Goal: Task Accomplishment & Management: Manage account settings

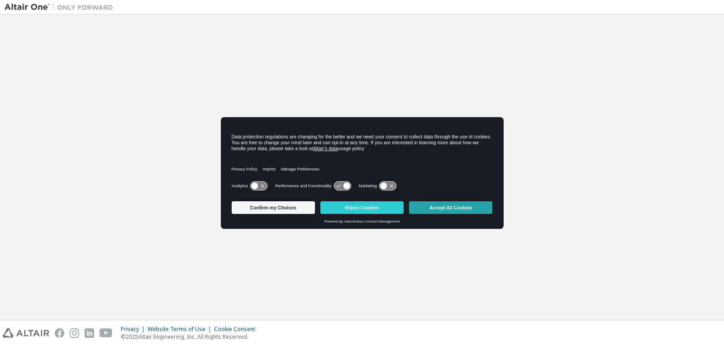
click at [454, 209] on button "Accept All Cookies" at bounding box center [450, 207] width 83 height 13
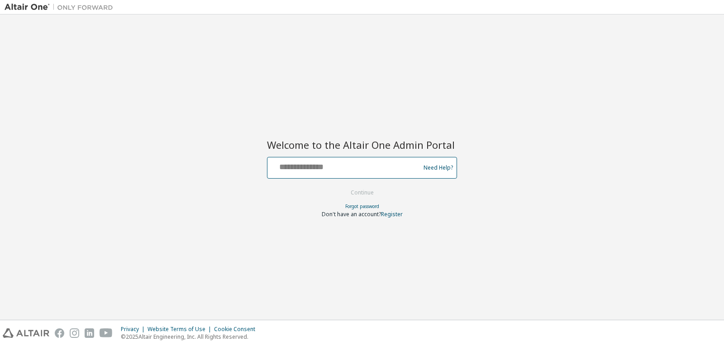
click at [304, 170] on input "text" at bounding box center [345, 165] width 148 height 13
type input "**********"
click at [341, 186] on button "Continue" at bounding box center [362, 193] width 42 height 14
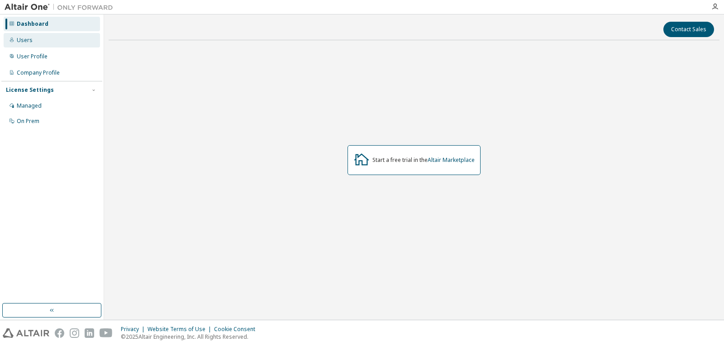
click at [38, 43] on div "Users" at bounding box center [52, 40] width 96 height 14
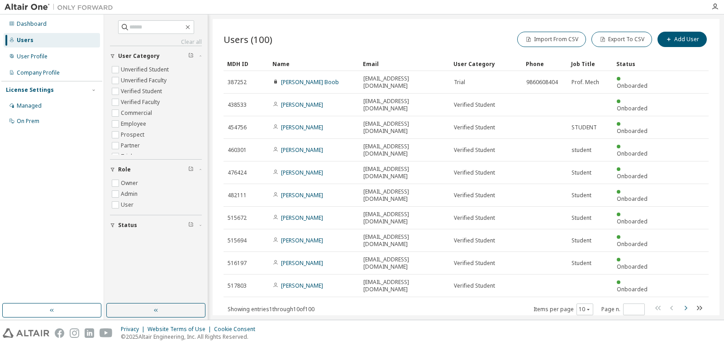
click at [685, 303] on icon "button" at bounding box center [685, 308] width 11 height 11
click at [685, 235] on div "MDH ID Name Email User Category Phone Job Title Status 519986 yaveg wakde yaveg…" at bounding box center [466, 186] width 485 height 259
click at [685, 303] on icon "button" at bounding box center [685, 308] width 11 height 11
click at [684, 303] on icon "button" at bounding box center [685, 308] width 11 height 11
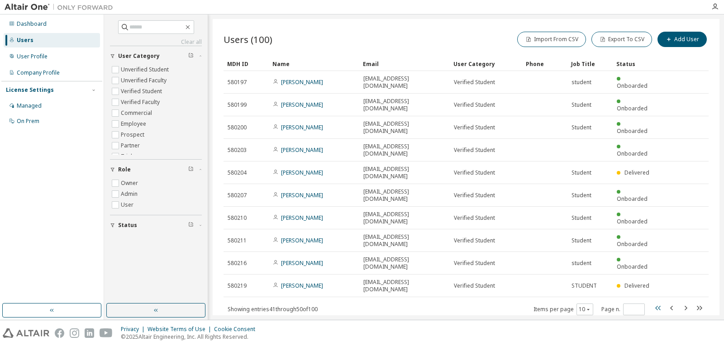
click at [657, 303] on icon "button" at bounding box center [658, 308] width 11 height 11
type input "*"
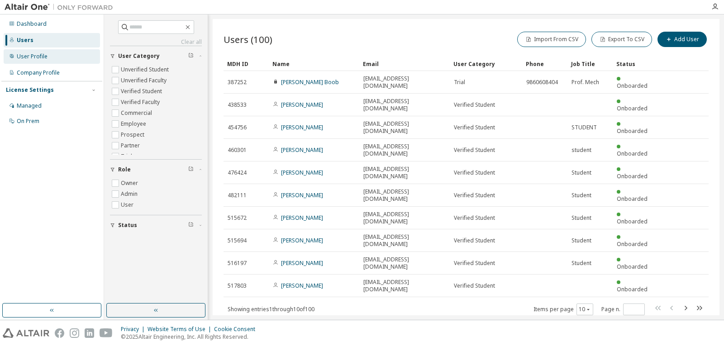
click at [34, 59] on div "User Profile" at bounding box center [32, 56] width 31 height 7
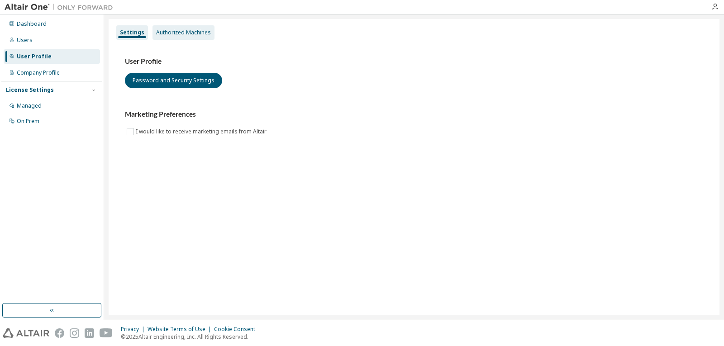
click at [190, 30] on div "Authorized Machines" at bounding box center [183, 32] width 55 height 7
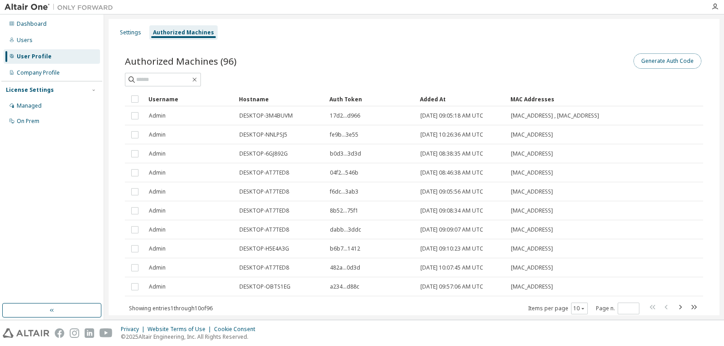
click at [654, 57] on button "Generate Auth Code" at bounding box center [668, 60] width 68 height 15
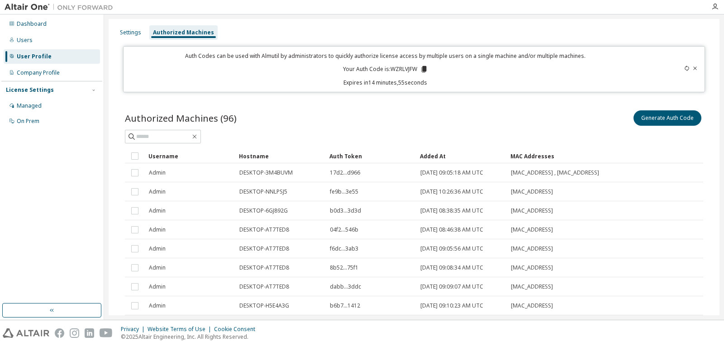
click at [423, 70] on icon at bounding box center [424, 69] width 5 height 6
click at [52, 75] on div "Company Profile" at bounding box center [38, 72] width 43 height 7
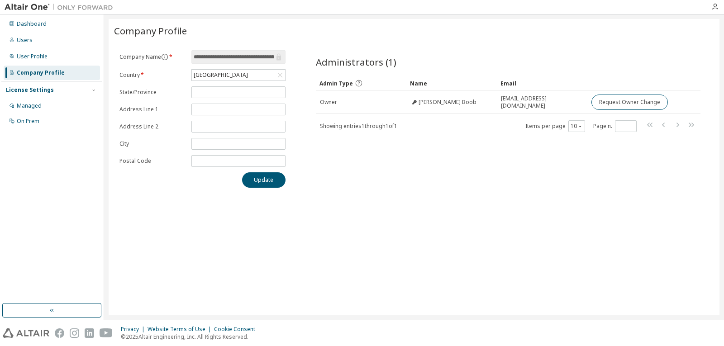
click at [46, 90] on div "License Settings" at bounding box center [30, 89] width 48 height 7
click at [50, 88] on div "License Settings" at bounding box center [52, 90] width 92 height 8
click at [32, 102] on div "Managed" at bounding box center [29, 105] width 25 height 7
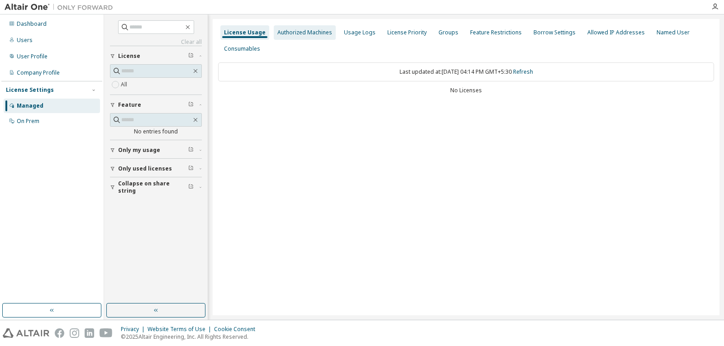
click at [325, 34] on div "Authorized Machines" at bounding box center [304, 32] width 55 height 7
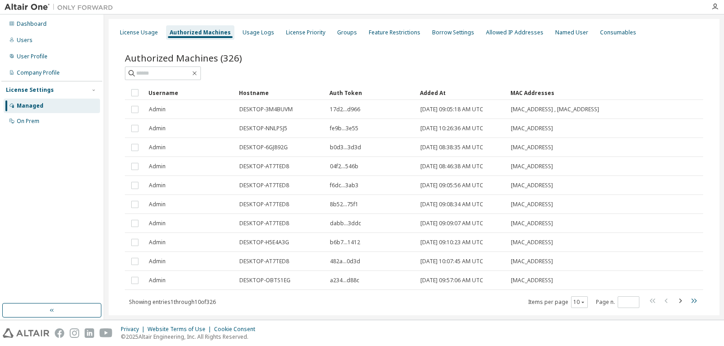
click at [689, 302] on icon "button" at bounding box center [693, 301] width 11 height 11
type input "**"
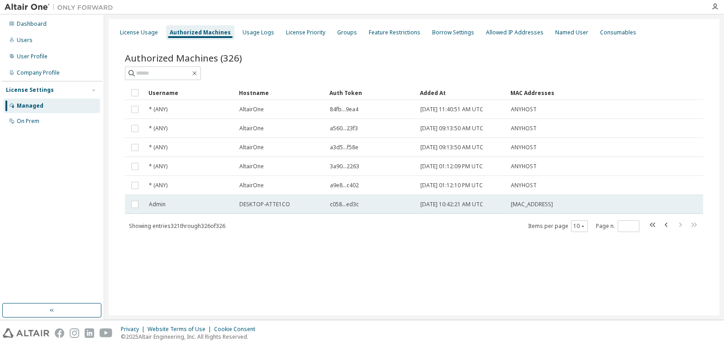
click at [266, 206] on span "DESKTOP-ATTE1CO" at bounding box center [264, 204] width 51 height 7
click at [350, 206] on span "c058...ed3c" at bounding box center [344, 204] width 29 height 7
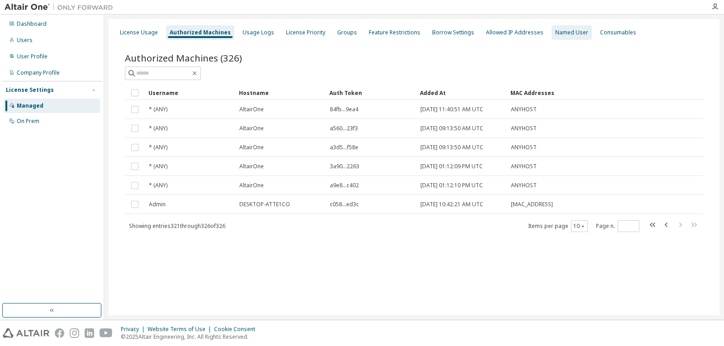
click at [563, 34] on div "Named User" at bounding box center [571, 32] width 33 height 7
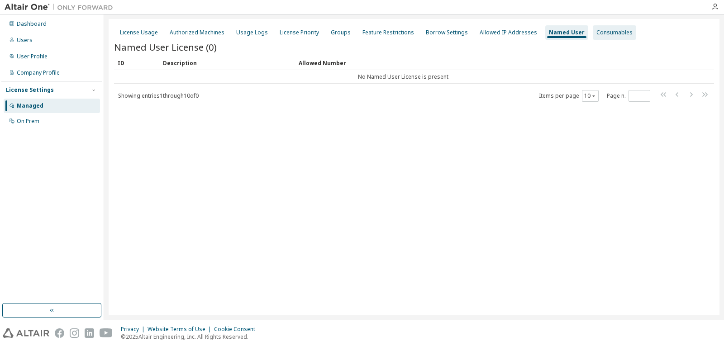
click at [598, 33] on div "Consumables" at bounding box center [615, 32] width 36 height 7
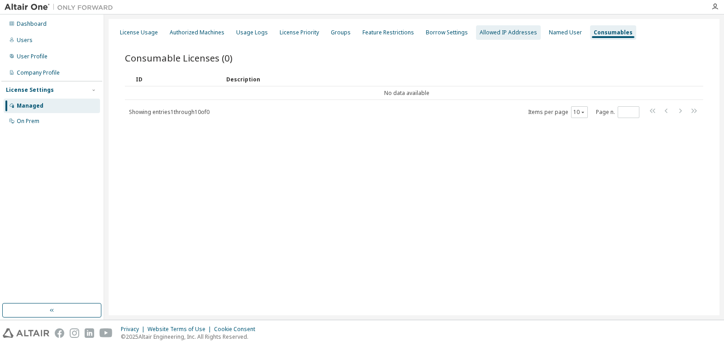
click at [510, 33] on div "Allowed IP Addresses" at bounding box center [508, 32] width 57 height 7
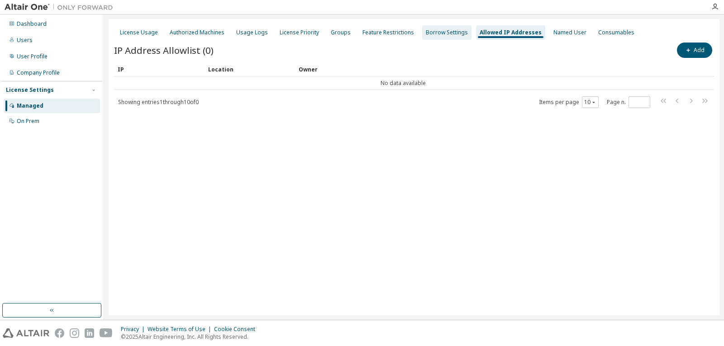
click at [441, 36] on div "Borrow Settings" at bounding box center [446, 32] width 49 height 14
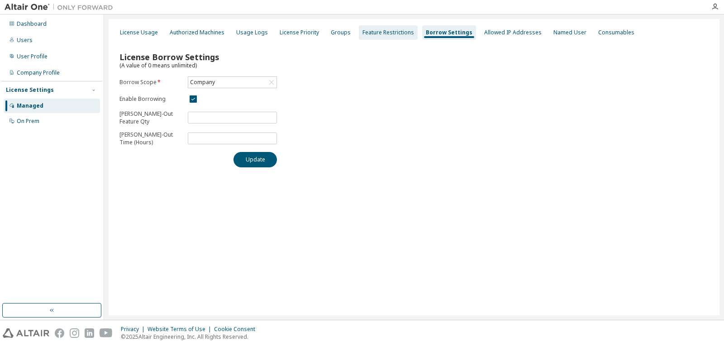
click at [401, 33] on div "Feature Restrictions" at bounding box center [389, 32] width 52 height 7
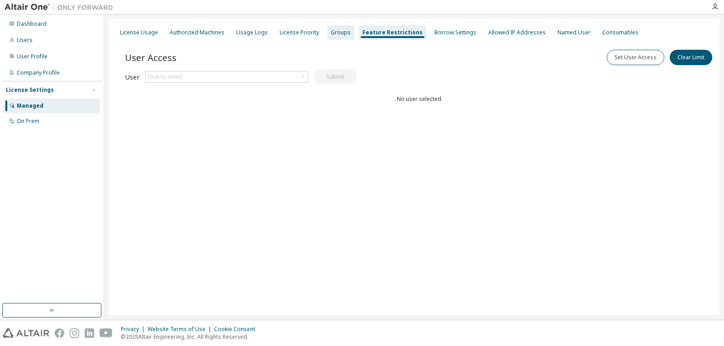
click at [341, 34] on div "Groups" at bounding box center [341, 32] width 20 height 7
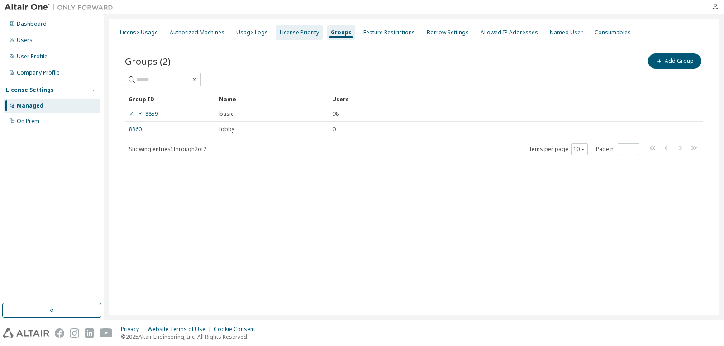
click at [307, 33] on div "License Priority" at bounding box center [299, 32] width 39 height 7
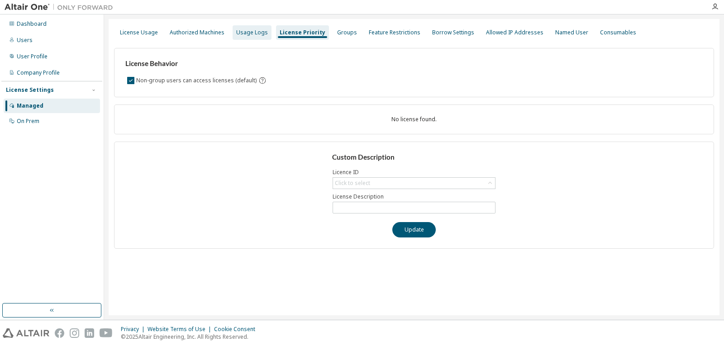
click at [255, 32] on div "Usage Logs" at bounding box center [252, 32] width 32 height 7
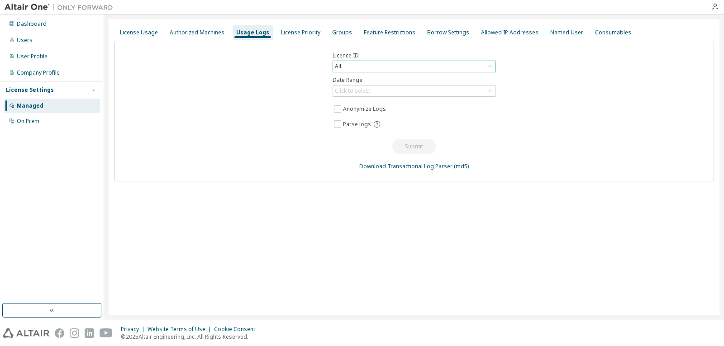
click at [373, 68] on div "All" at bounding box center [414, 66] width 162 height 11
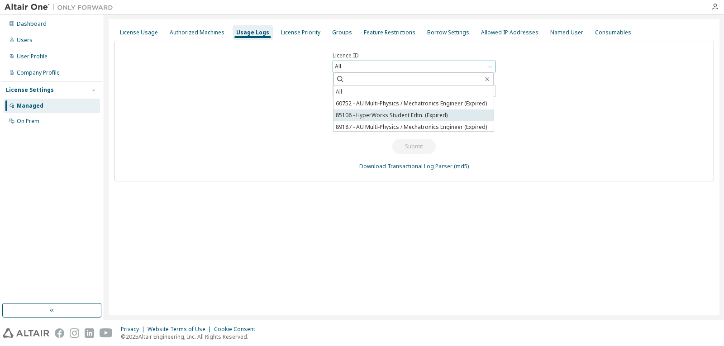
click at [401, 117] on li "85106 - HyperWorks Student Edtn. (Expired)" at bounding box center [414, 116] width 160 height 12
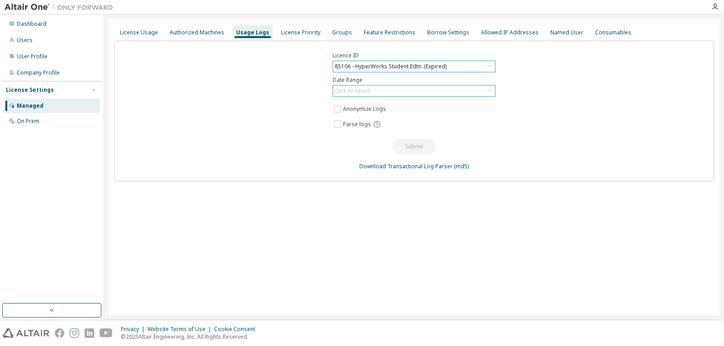
click at [409, 91] on div "Click to select" at bounding box center [414, 91] width 162 height 11
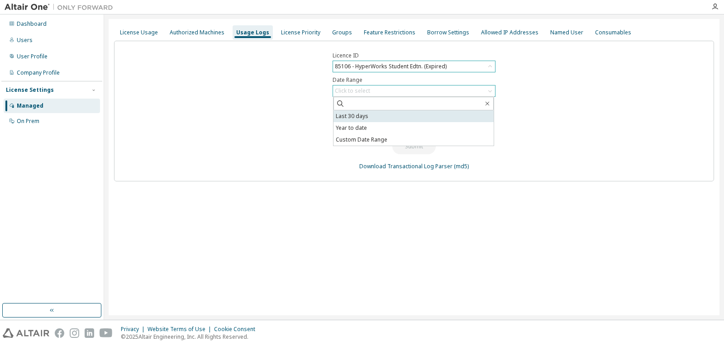
click at [368, 119] on li "Last 30 days" at bounding box center [414, 116] width 160 height 12
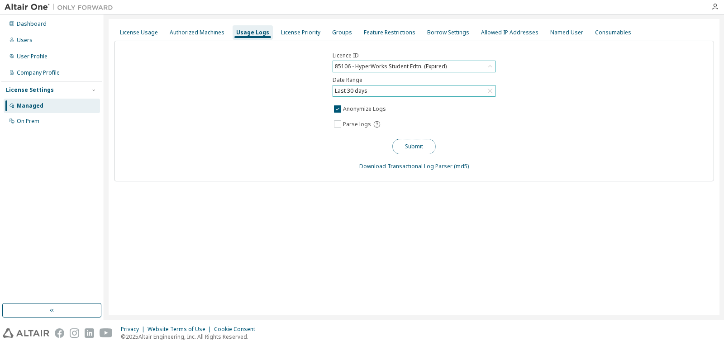
click at [420, 147] on button "Submit" at bounding box center [413, 146] width 43 height 15
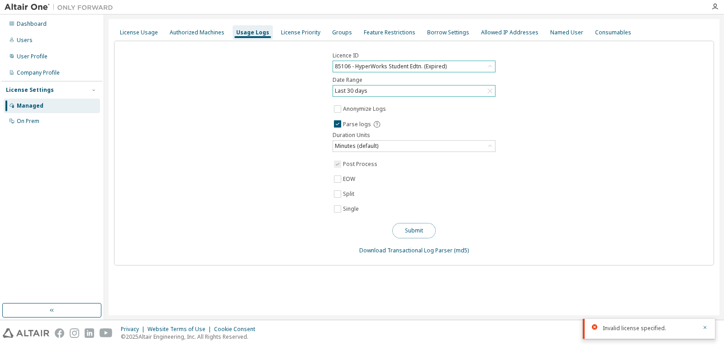
click at [411, 233] on button "Submit" at bounding box center [413, 230] width 43 height 15
click at [489, 66] on icon at bounding box center [490, 66] width 4 height 2
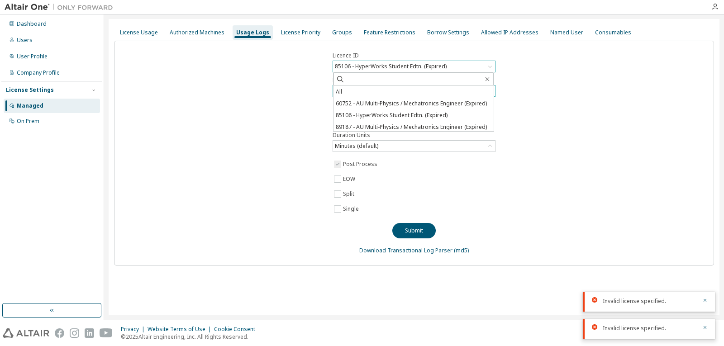
click at [260, 107] on div "Licence ID 85106 - HyperWorks Student Edtn. (Expired) All 60752 - AU Multi-Phys…" at bounding box center [414, 153] width 600 height 225
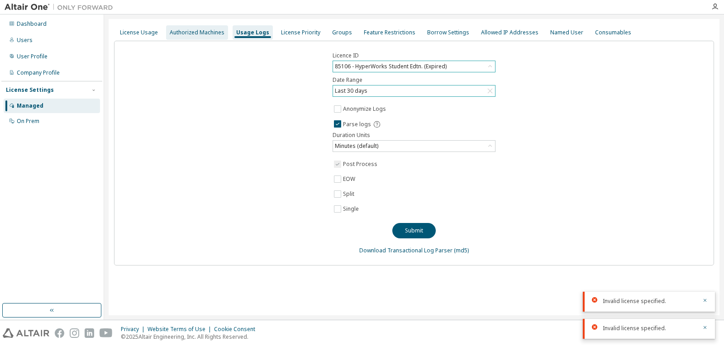
click at [185, 32] on div "Authorized Machines" at bounding box center [197, 32] width 55 height 7
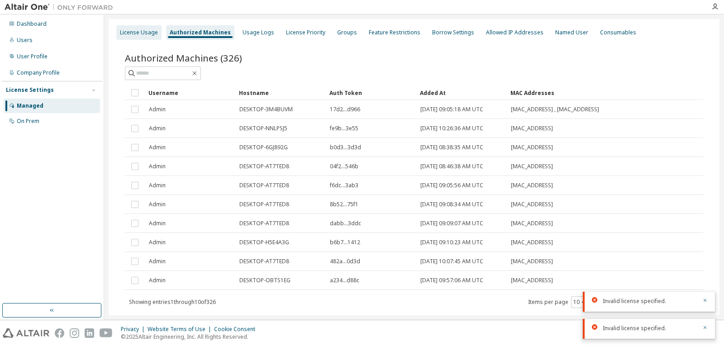
click at [150, 31] on div "License Usage" at bounding box center [139, 32] width 38 height 7
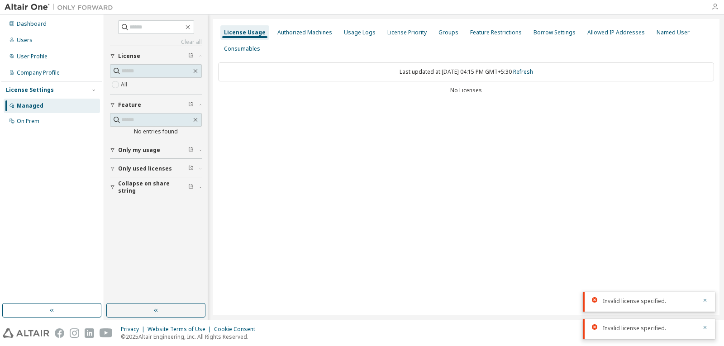
click at [717, 6] on icon "button" at bounding box center [715, 6] width 7 height 7
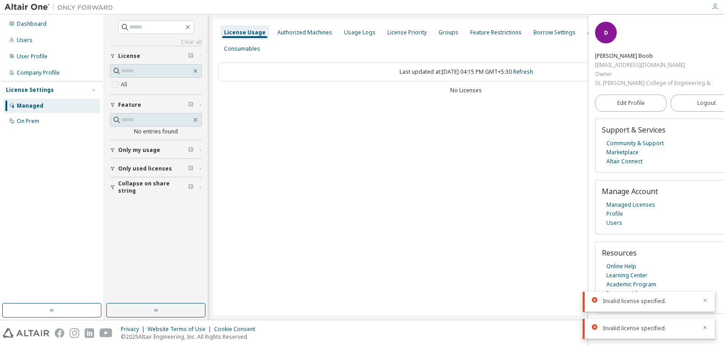
click at [706, 298] on icon "button" at bounding box center [704, 300] width 5 height 5
click at [702, 325] on icon "button" at bounding box center [704, 327] width 5 height 5
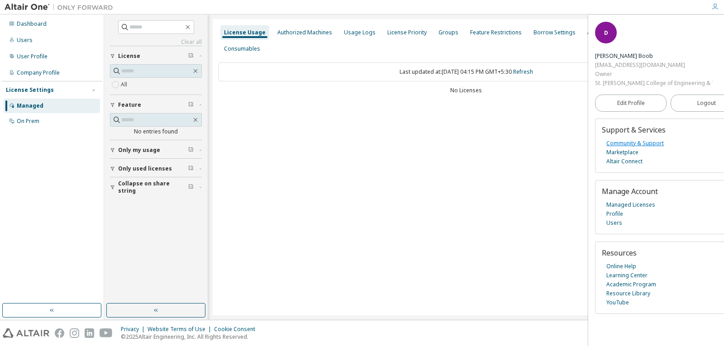
click at [641, 144] on link "Community & Support" at bounding box center [635, 143] width 57 height 9
click at [724, 129] on icon "button" at bounding box center [728, 130] width 5 height 5
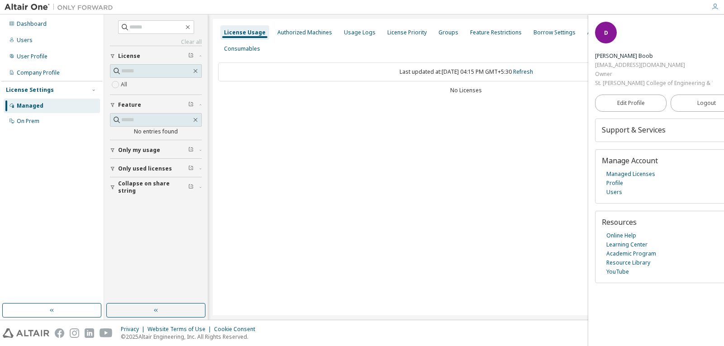
click at [724, 129] on icon "button" at bounding box center [728, 130] width 5 height 5
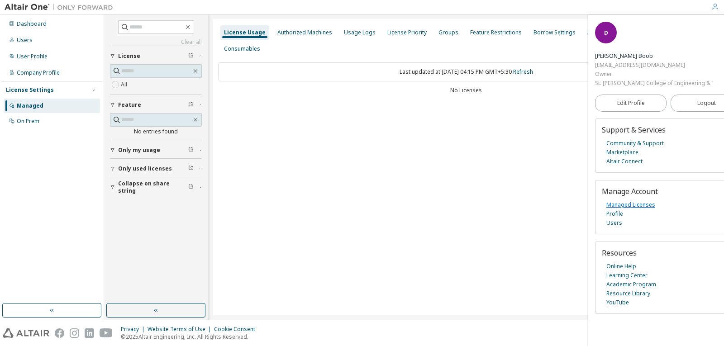
click at [644, 205] on link "Managed Licenses" at bounding box center [631, 205] width 49 height 9
click at [27, 105] on div "Managed" at bounding box center [30, 105] width 27 height 7
click at [306, 35] on div "Authorized Machines" at bounding box center [304, 32] width 55 height 7
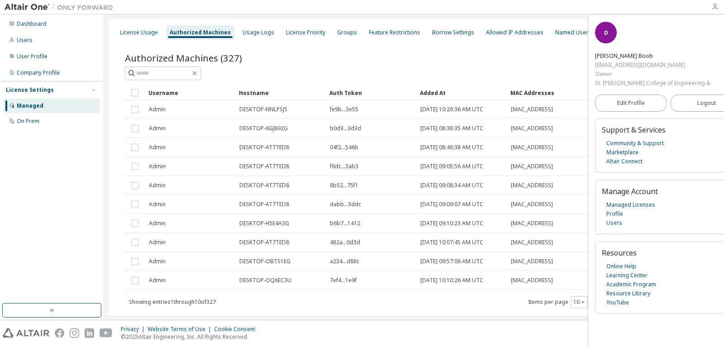
click at [715, 6] on icon "button" at bounding box center [715, 6] width 7 height 7
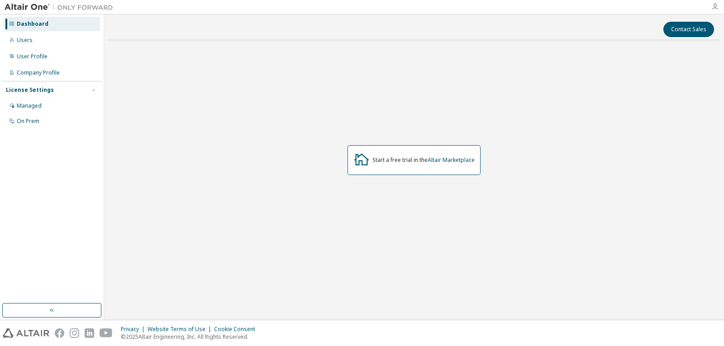
click at [717, 9] on icon "button" at bounding box center [715, 6] width 7 height 7
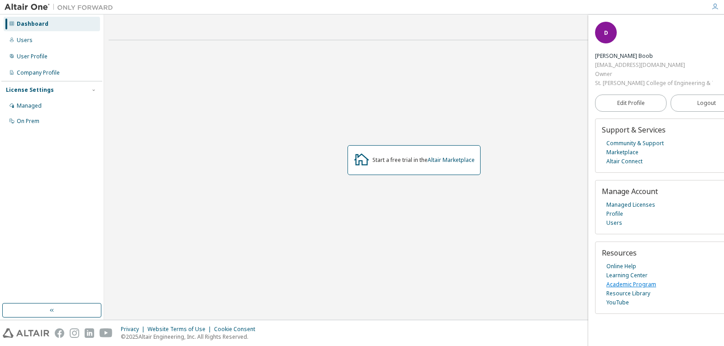
click at [634, 285] on link "Academic Program" at bounding box center [632, 284] width 50 height 9
click at [626, 103] on span "Edit Profile" at bounding box center [631, 103] width 28 height 7
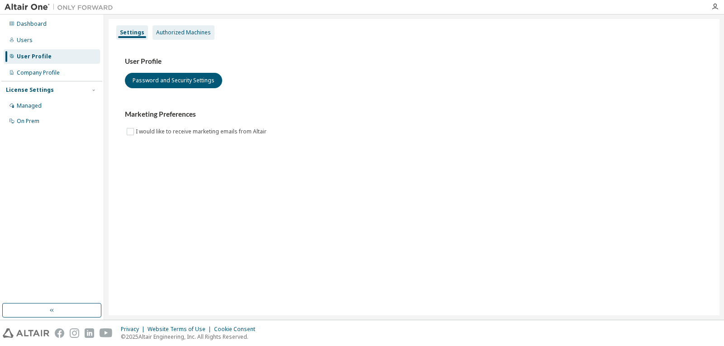
click at [193, 36] on div "Authorized Machines" at bounding box center [184, 32] width 62 height 14
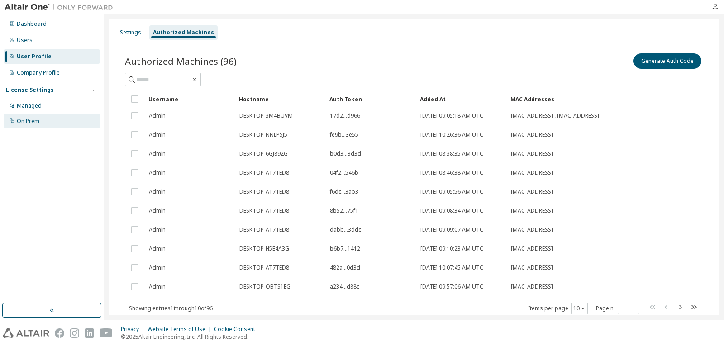
click at [34, 124] on div "On Prem" at bounding box center [28, 121] width 23 height 7
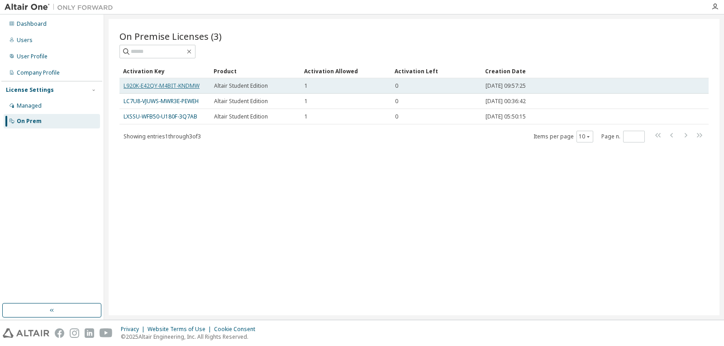
click at [186, 83] on link "L920K-E42QY-M4BIT-KNDMW" at bounding box center [162, 86] width 76 height 8
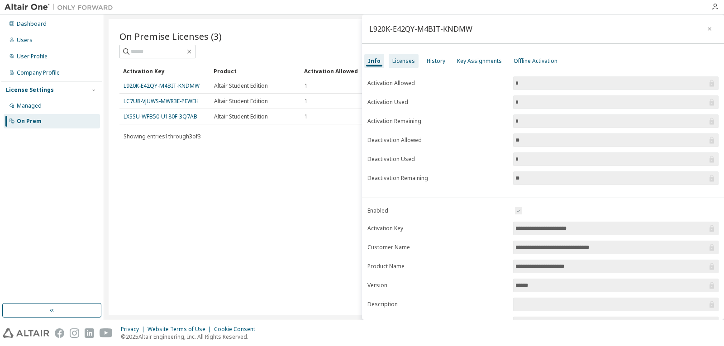
click at [406, 65] on div "Licenses" at bounding box center [404, 61] width 30 height 14
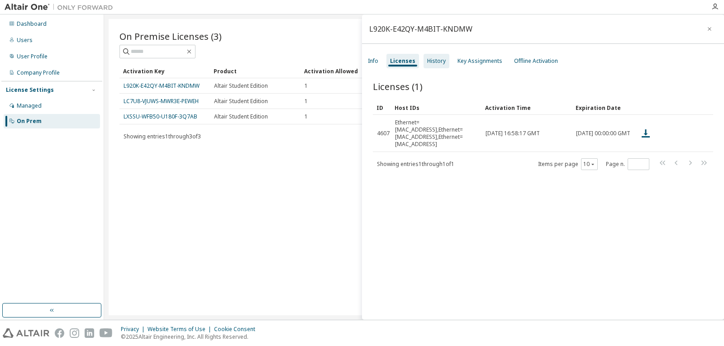
click at [437, 65] on div "History" at bounding box center [437, 61] width 26 height 14
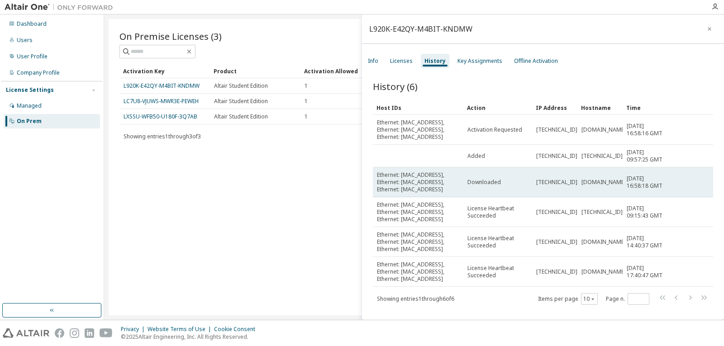
scroll to position [2, 0]
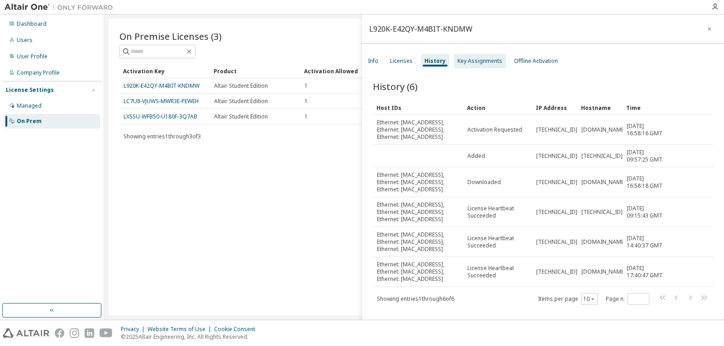
click at [477, 60] on div "Key Assignments" at bounding box center [480, 60] width 45 height 7
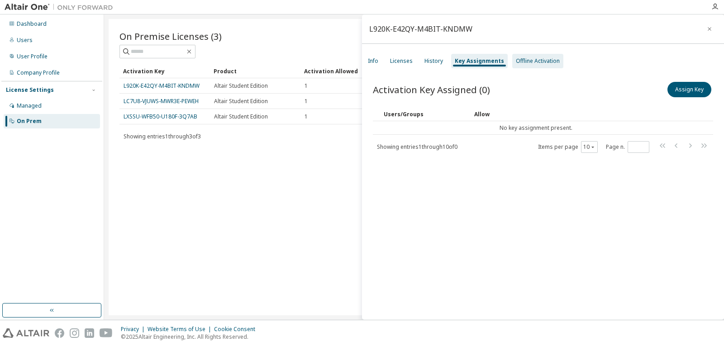
click at [541, 62] on div "Offline Activation" at bounding box center [538, 60] width 44 height 7
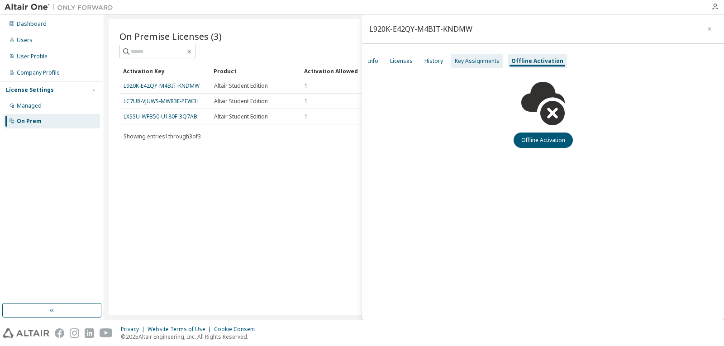
click at [478, 63] on div "Key Assignments" at bounding box center [477, 60] width 45 height 7
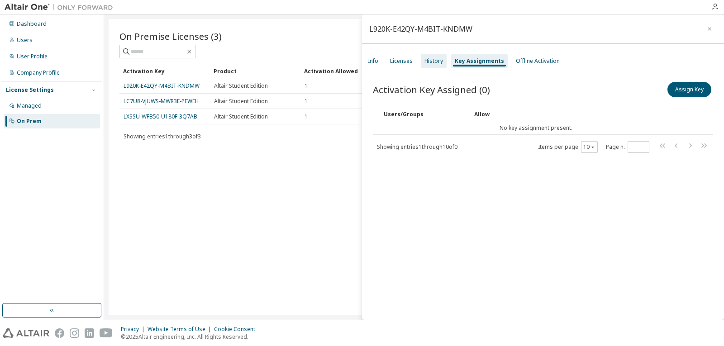
click at [430, 61] on div "History" at bounding box center [434, 60] width 19 height 7
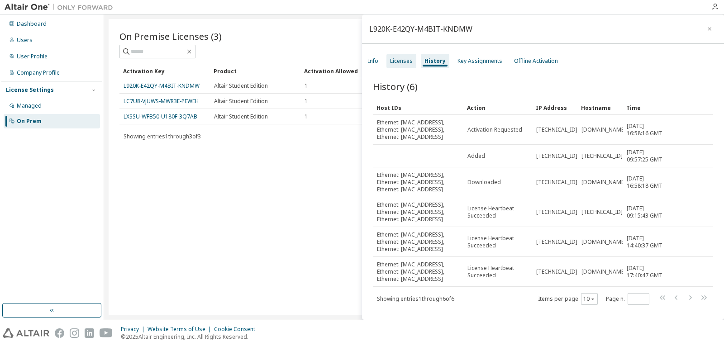
click at [401, 62] on div "Licenses" at bounding box center [401, 60] width 23 height 7
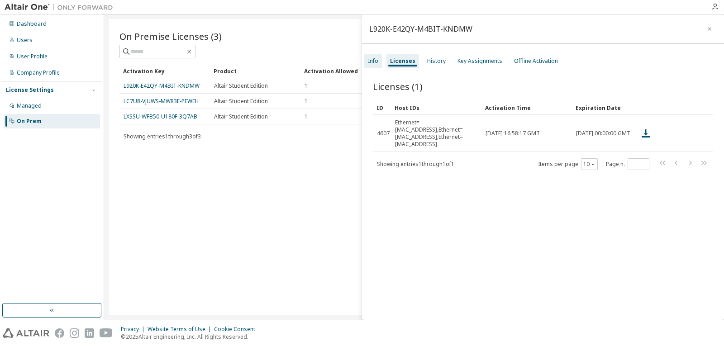
click at [374, 60] on div "Info" at bounding box center [373, 60] width 10 height 7
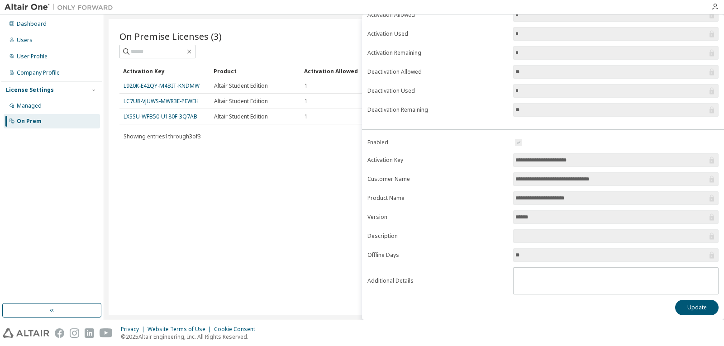
scroll to position [71, 0]
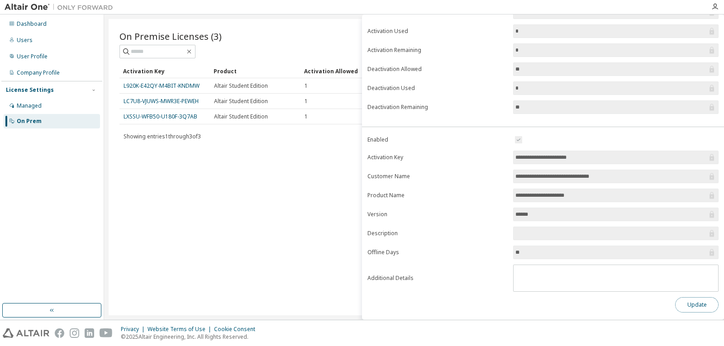
click at [679, 300] on button "Update" at bounding box center [696, 304] width 43 height 15
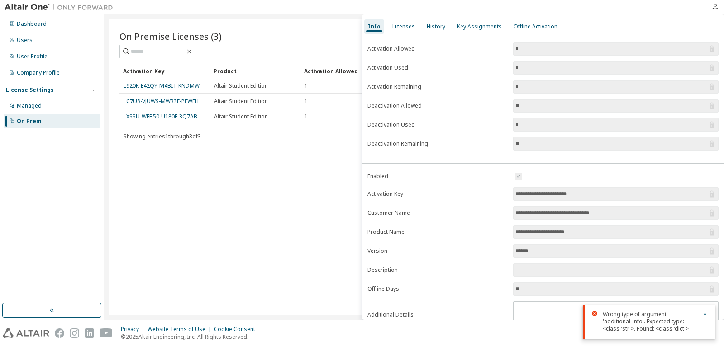
scroll to position [0, 0]
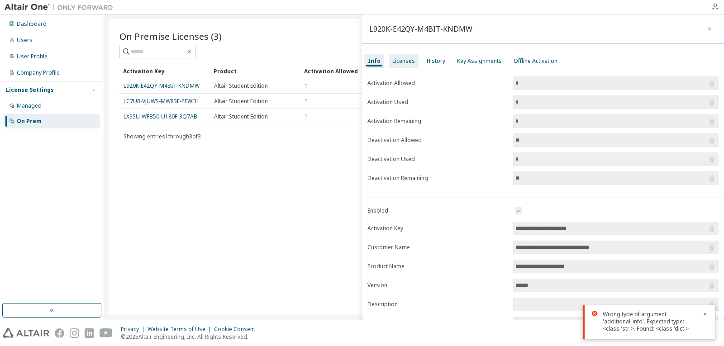
click at [398, 62] on div "Licenses" at bounding box center [403, 60] width 23 height 7
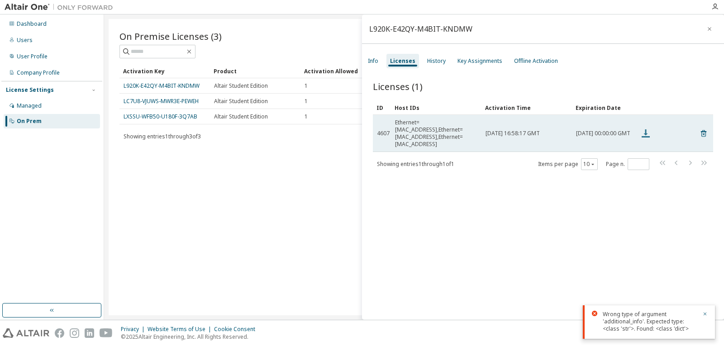
click at [647, 128] on icon at bounding box center [645, 133] width 11 height 11
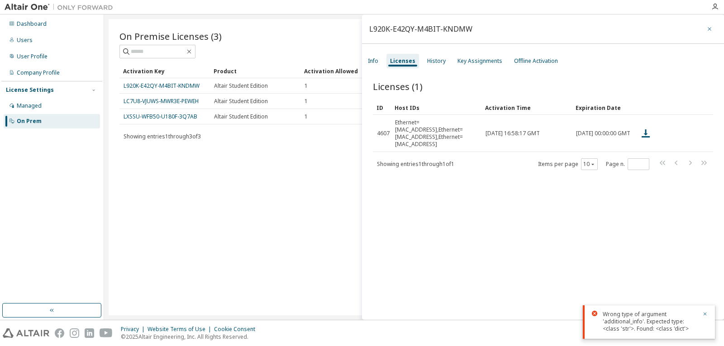
click at [707, 25] on icon "button" at bounding box center [710, 28] width 6 height 7
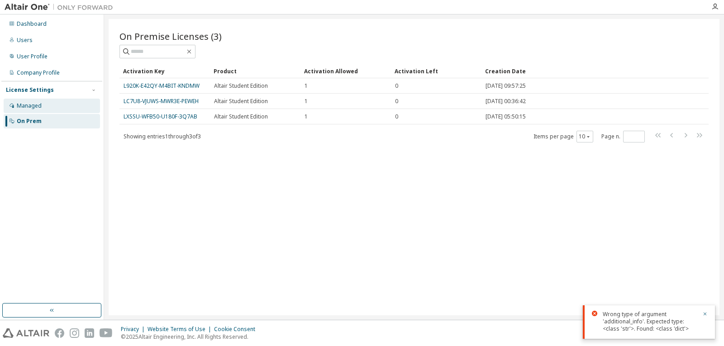
click at [38, 110] on div "Managed" at bounding box center [52, 106] width 96 height 14
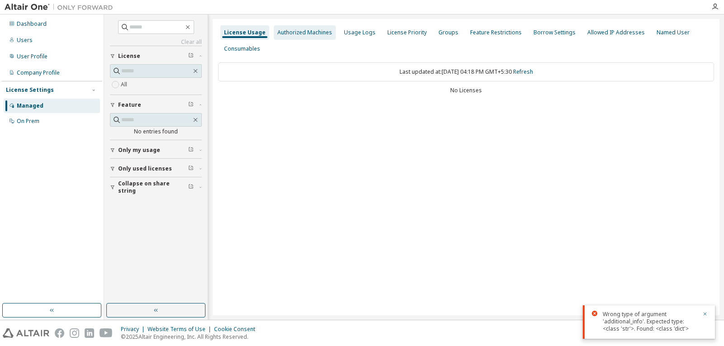
click at [296, 34] on div "Authorized Machines" at bounding box center [304, 32] width 55 height 7
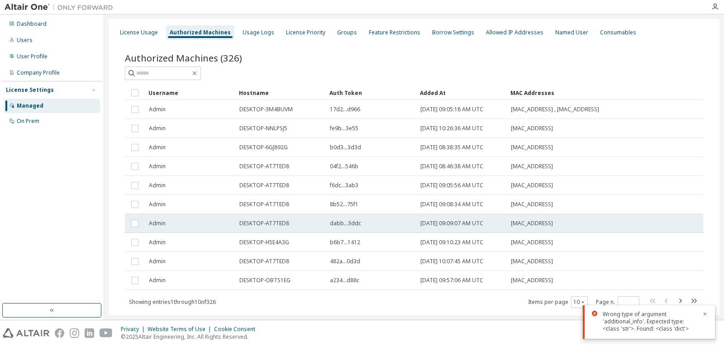
scroll to position [26, 0]
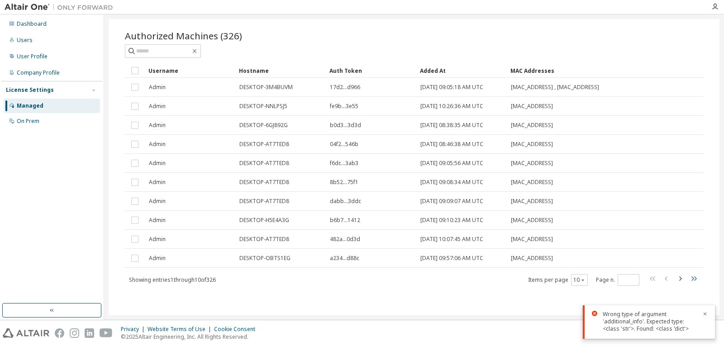
click at [691, 279] on icon "button" at bounding box center [693, 278] width 11 height 11
type input "**"
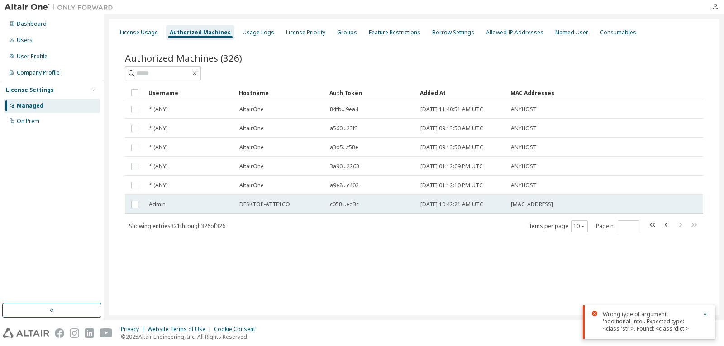
click at [451, 206] on span "2025-10-04 10:42:21 AM UTC" at bounding box center [452, 204] width 63 height 7
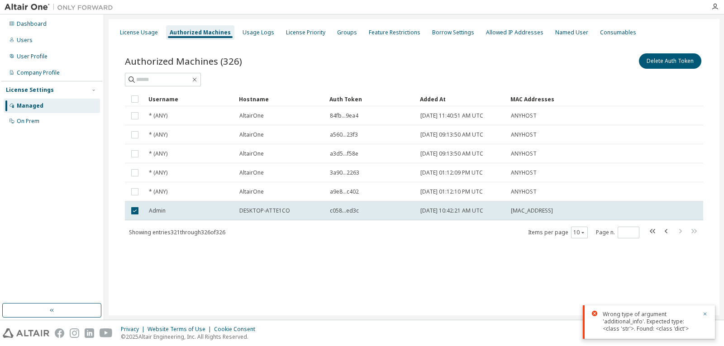
drag, startPoint x: 262, startPoint y: 214, endPoint x: 253, endPoint y: 225, distance: 15.1
click at [253, 225] on div "Username Hostname Auth Token Added At MAC Addresses * (ANY) AltairOne 84fb...9e…" at bounding box center [414, 165] width 578 height 147
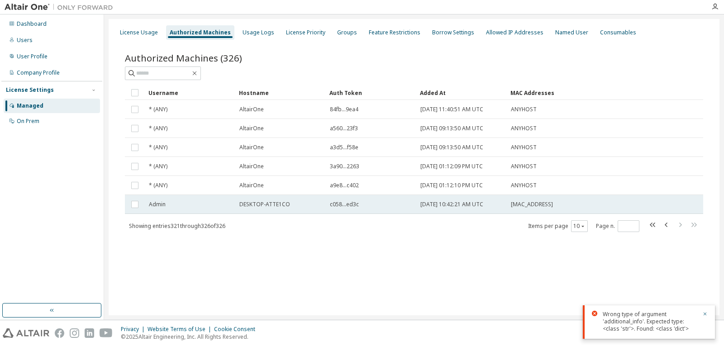
click at [353, 209] on td "c058...ed3c" at bounding box center [371, 204] width 91 height 19
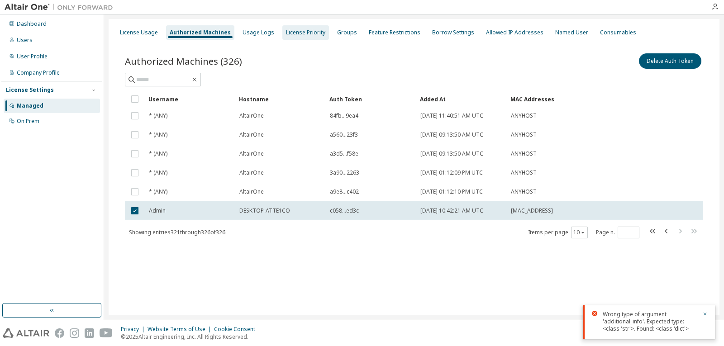
click at [289, 29] on div "License Priority" at bounding box center [305, 32] width 39 height 7
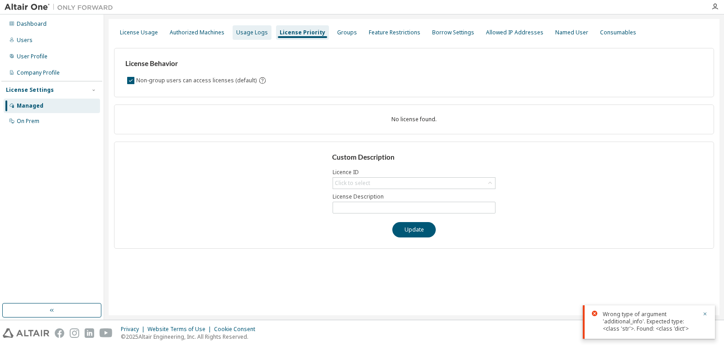
click at [253, 32] on div "Usage Logs" at bounding box center [252, 32] width 32 height 7
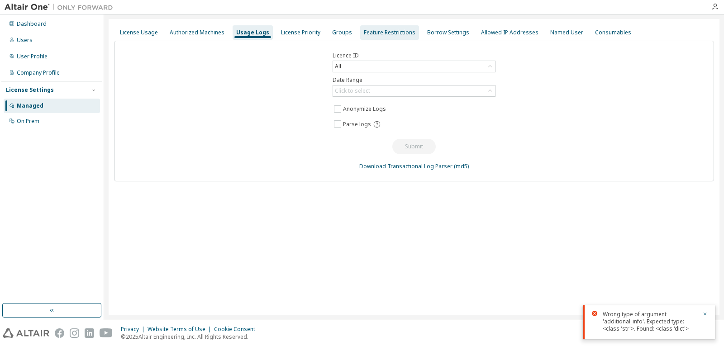
click at [386, 29] on div "Feature Restrictions" at bounding box center [390, 32] width 52 height 7
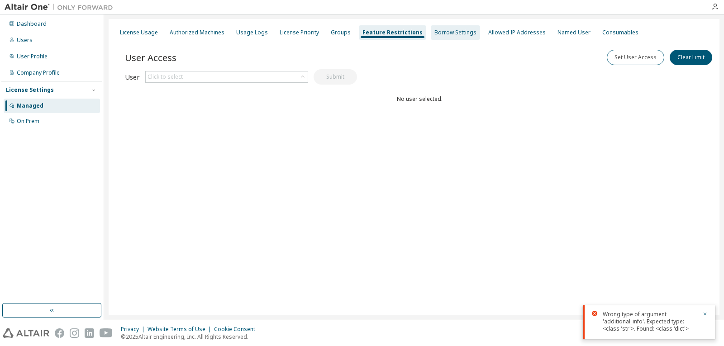
click at [440, 32] on div "Borrow Settings" at bounding box center [456, 32] width 42 height 7
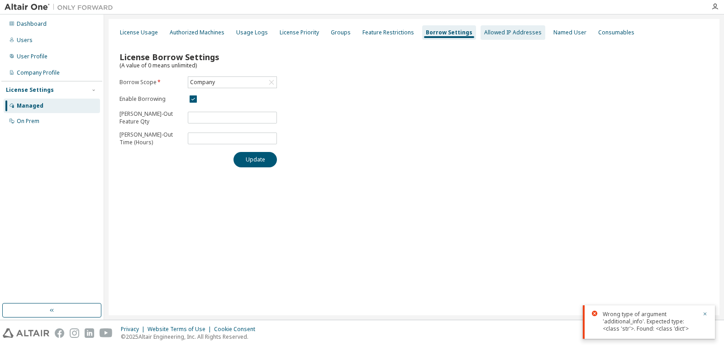
click at [519, 35] on div "Allowed IP Addresses" at bounding box center [512, 32] width 57 height 7
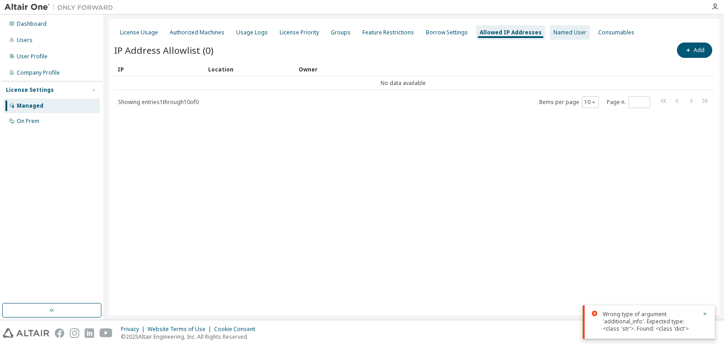
click at [559, 30] on div "Named User" at bounding box center [570, 32] width 33 height 7
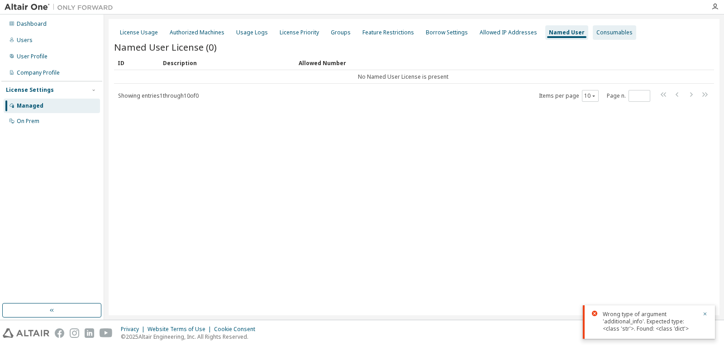
click at [597, 29] on div "Consumables" at bounding box center [615, 32] width 36 height 7
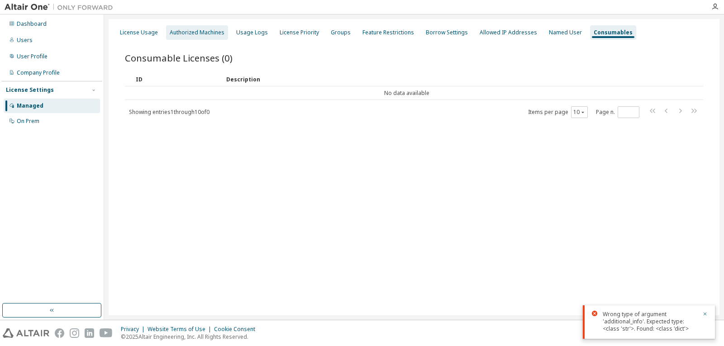
click at [204, 33] on div "Authorized Machines" at bounding box center [197, 32] width 55 height 7
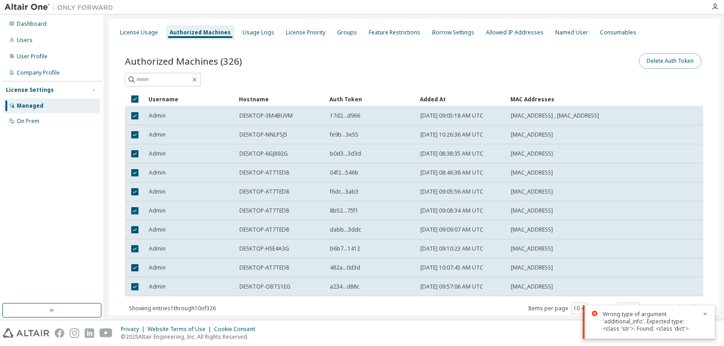
click at [660, 60] on button "Delete Auth Token" at bounding box center [670, 60] width 62 height 15
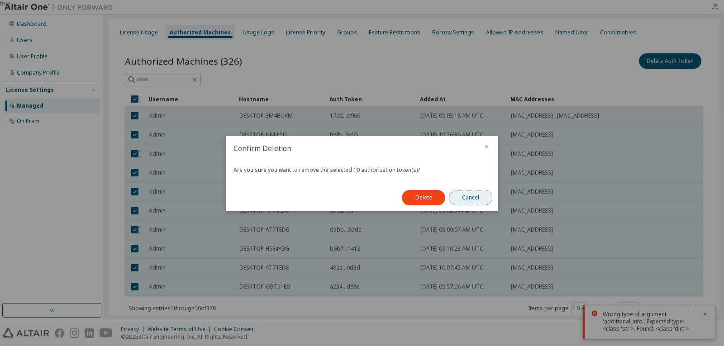
click at [477, 199] on button "Cancel" at bounding box center [470, 197] width 43 height 15
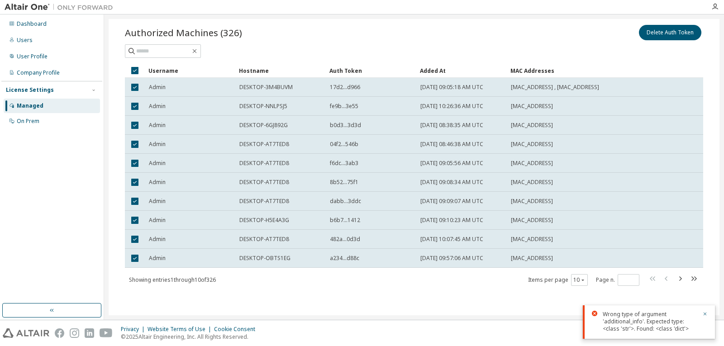
scroll to position [26, 0]
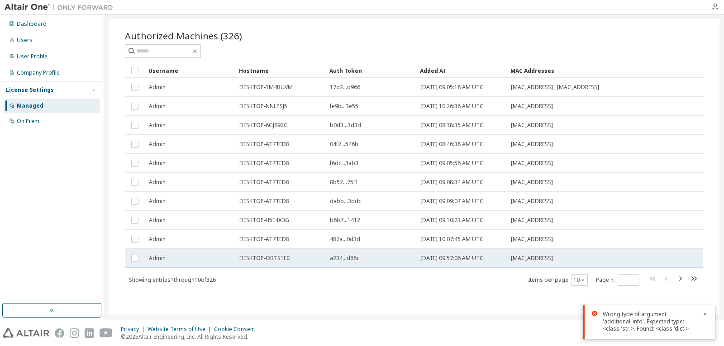
click at [459, 258] on span "[DATE] 09:57:06 AM UTC" at bounding box center [452, 258] width 63 height 7
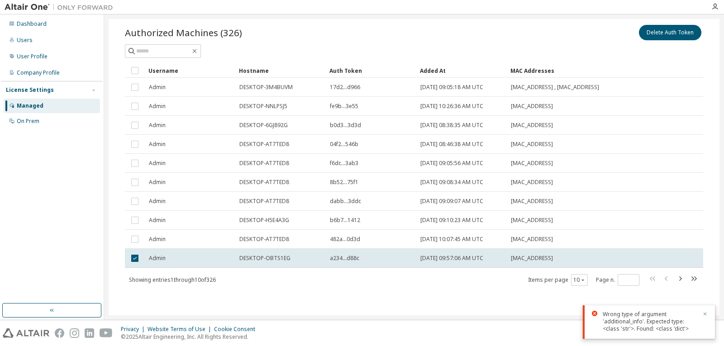
click at [703, 314] on icon "button" at bounding box center [704, 313] width 5 height 5
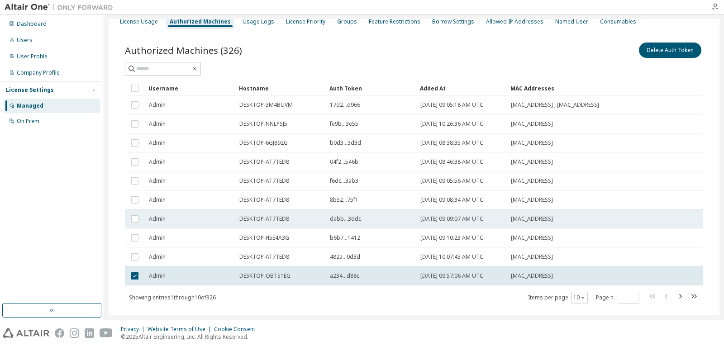
scroll to position [0, 0]
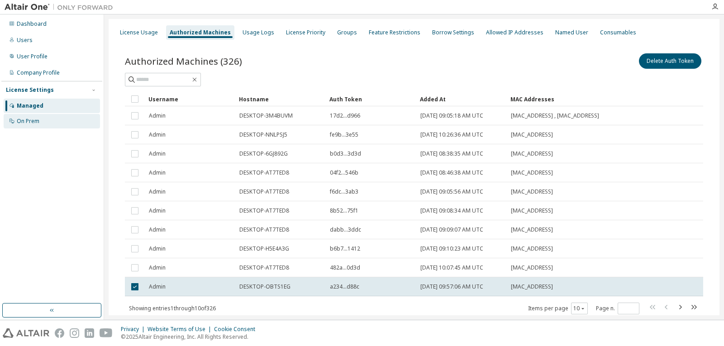
click at [30, 121] on div "On Prem" at bounding box center [28, 121] width 23 height 7
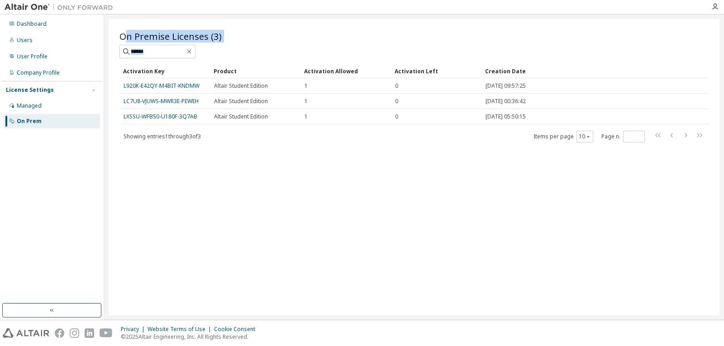
drag, startPoint x: 124, startPoint y: 36, endPoint x: 247, endPoint y: 46, distance: 124.0
click at [247, 46] on div "On Premise Licenses (3)" at bounding box center [413, 44] width 589 height 29
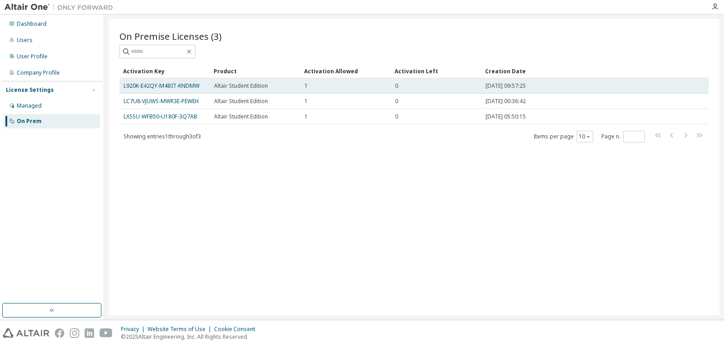
click at [516, 85] on span "[DATE] 09:57:25" at bounding box center [506, 85] width 40 height 7
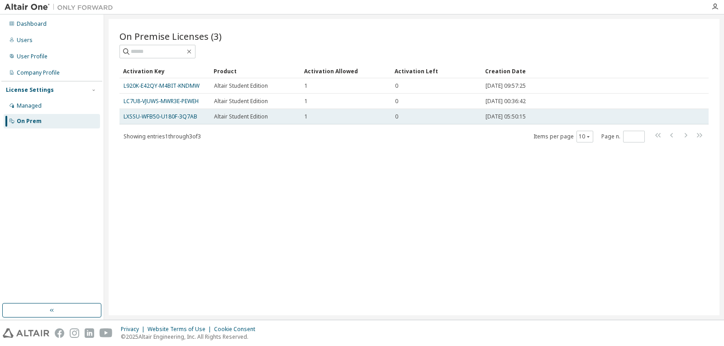
click at [488, 119] on span "[DATE] 05:50:15" at bounding box center [506, 116] width 40 height 7
click at [155, 116] on link "LXSSU-WFB50-U180F-3Q7AB" at bounding box center [161, 117] width 74 height 8
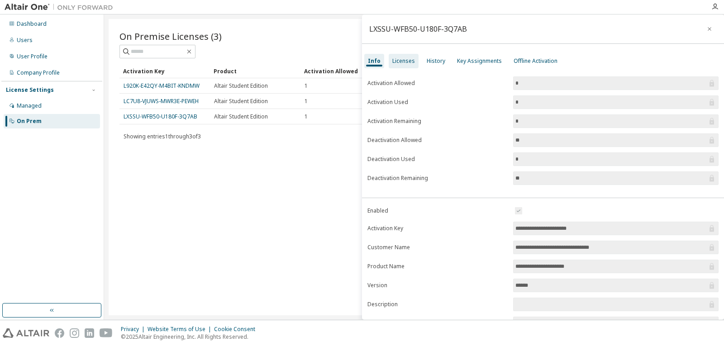
click at [410, 59] on div "Licenses" at bounding box center [403, 60] width 23 height 7
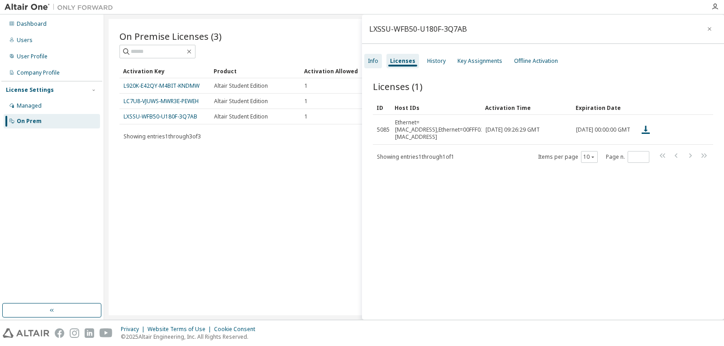
click at [378, 59] on div "Info" at bounding box center [373, 60] width 10 height 7
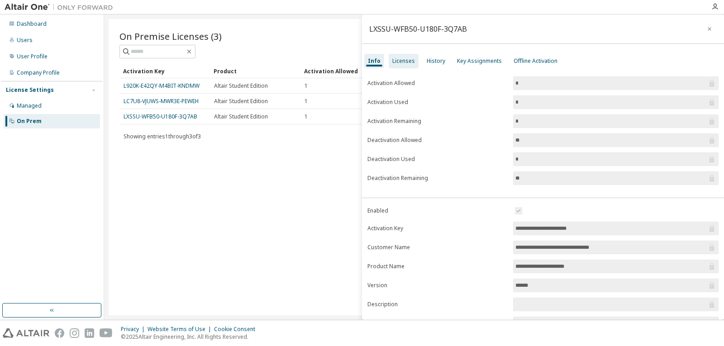
click at [402, 65] on div "Licenses" at bounding box center [404, 61] width 30 height 14
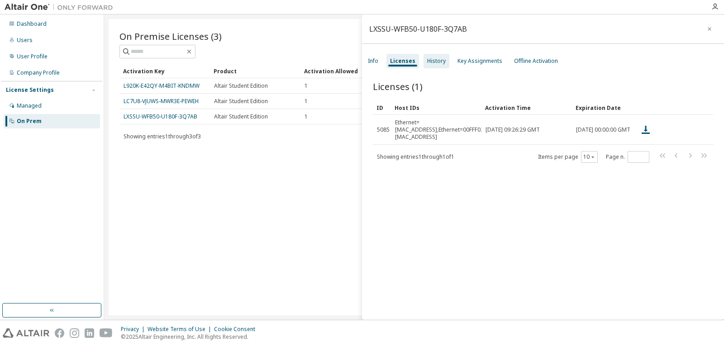
click at [439, 62] on div "History" at bounding box center [436, 60] width 19 height 7
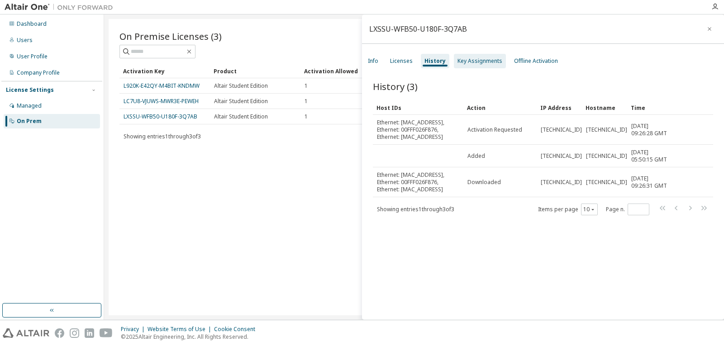
click at [472, 61] on div "Key Assignments" at bounding box center [480, 60] width 45 height 7
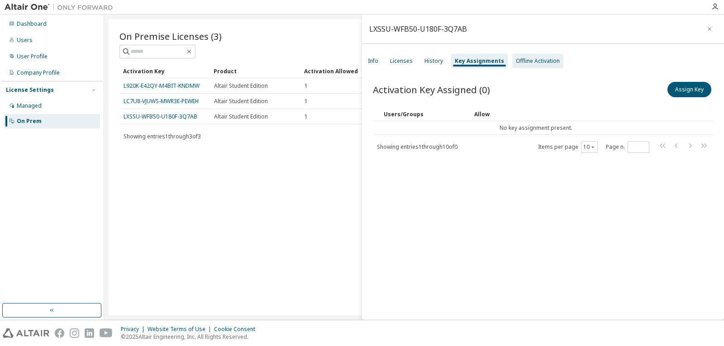
click at [525, 59] on div "Offline Activation" at bounding box center [538, 60] width 44 height 7
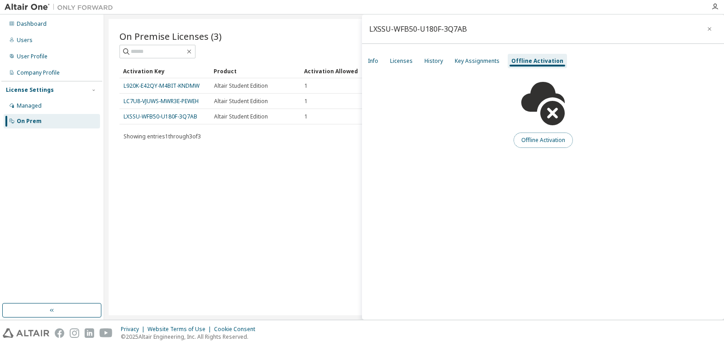
click at [546, 141] on button "Offline Activation" at bounding box center [543, 140] width 59 height 15
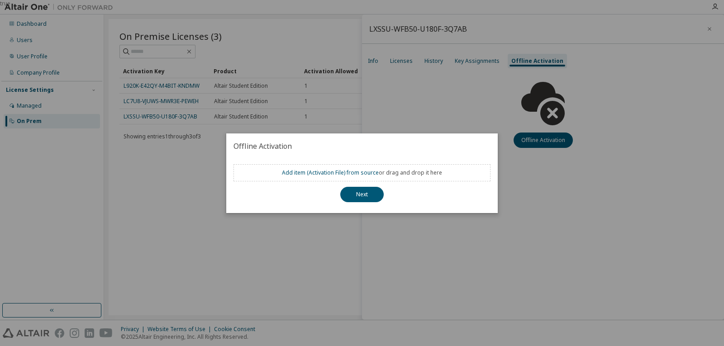
click at [560, 205] on div "true" at bounding box center [362, 173] width 724 height 346
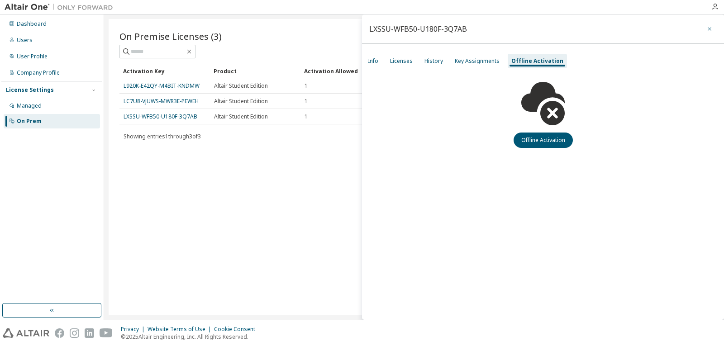
click at [714, 28] on button "button" at bounding box center [709, 29] width 14 height 14
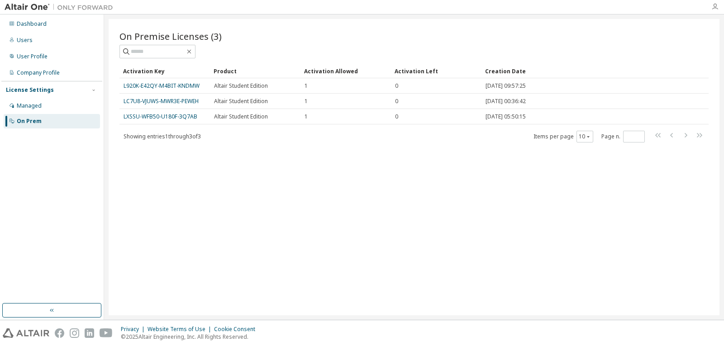
click at [715, 6] on icon "button" at bounding box center [715, 6] width 7 height 7
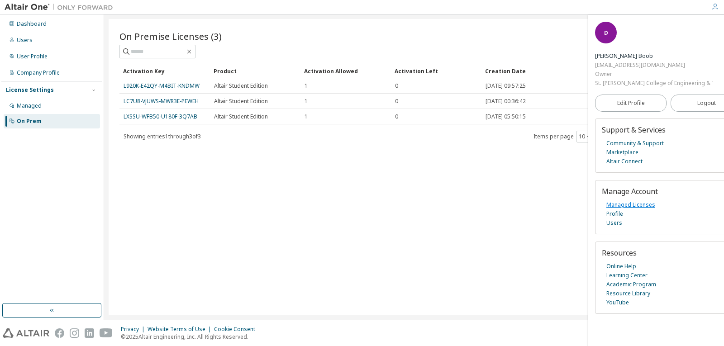
click at [640, 207] on link "Managed Licenses" at bounding box center [631, 205] width 49 height 9
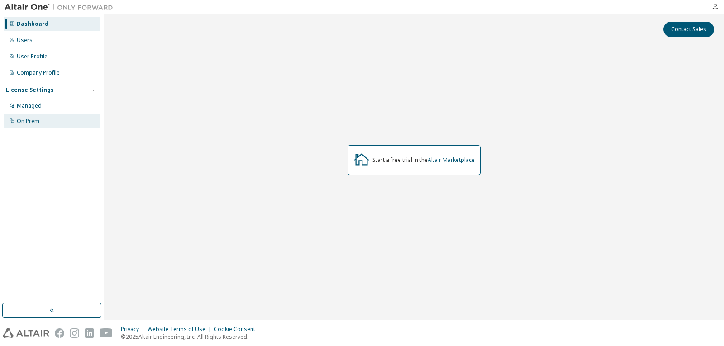
click at [39, 117] on div "On Prem" at bounding box center [52, 121] width 96 height 14
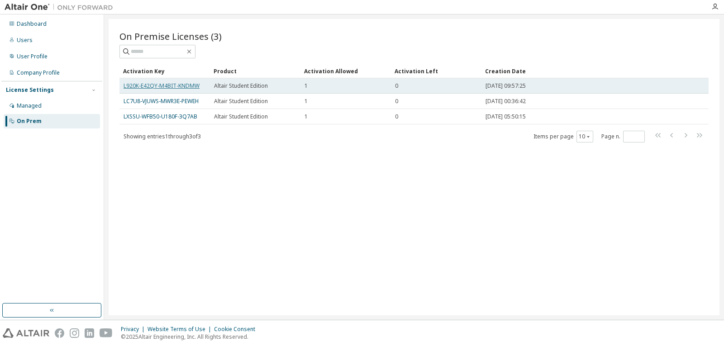
click at [186, 84] on link "L920K-E42QY-M4BIT-KNDMW" at bounding box center [162, 86] width 76 height 8
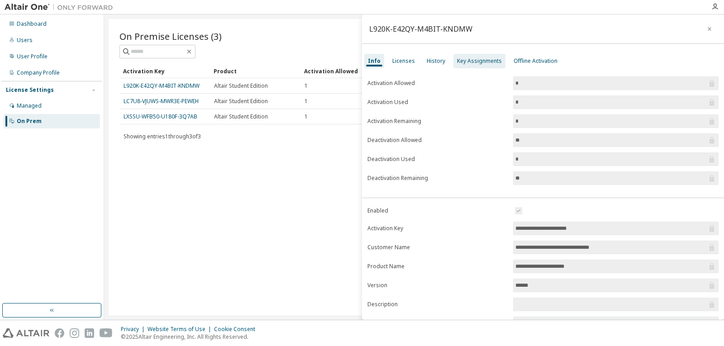
click at [480, 62] on div "Key Assignments" at bounding box center [479, 60] width 45 height 7
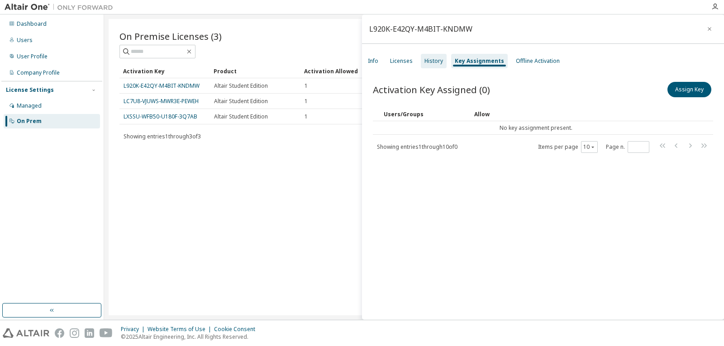
click at [440, 58] on div "History" at bounding box center [434, 60] width 19 height 7
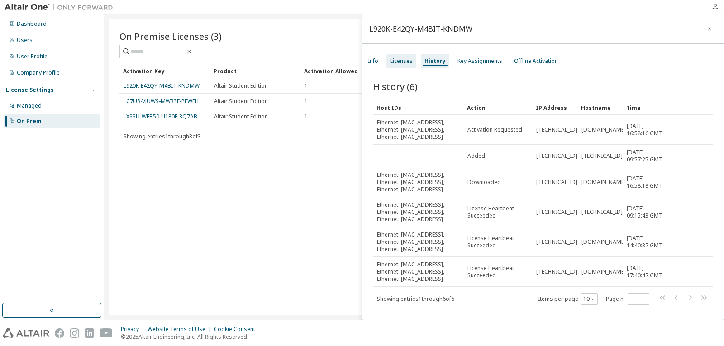
click at [410, 63] on div "Licenses" at bounding box center [401, 60] width 23 height 7
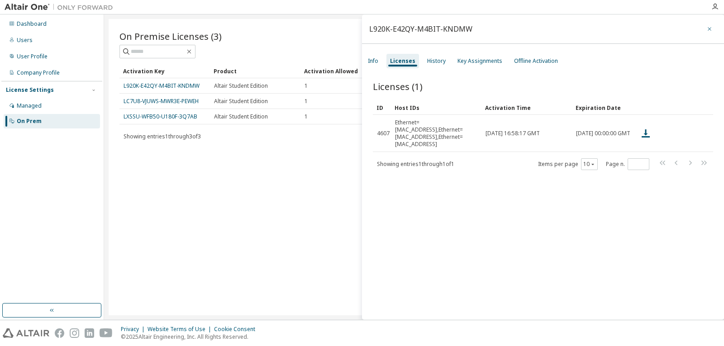
click at [708, 28] on icon "button" at bounding box center [710, 29] width 4 height 4
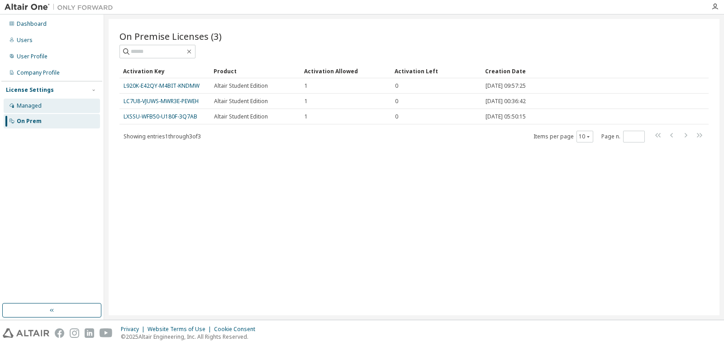
click at [27, 107] on div "Managed" at bounding box center [29, 105] width 25 height 7
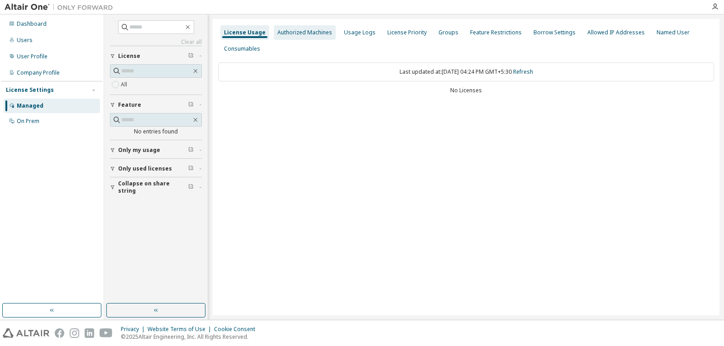
click at [314, 34] on div "Authorized Machines" at bounding box center [304, 32] width 55 height 7
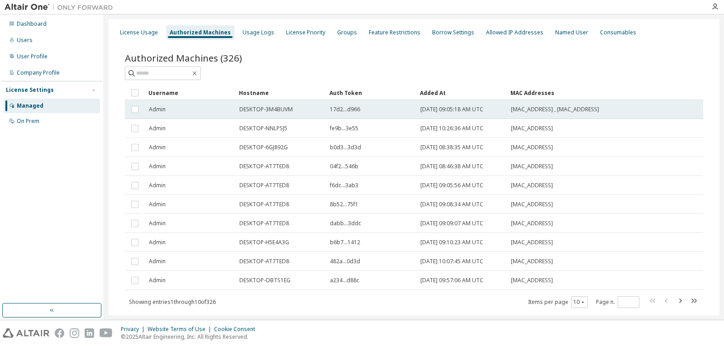
click at [265, 113] on span "DESKTOP-3M4BUVM" at bounding box center [265, 109] width 53 height 7
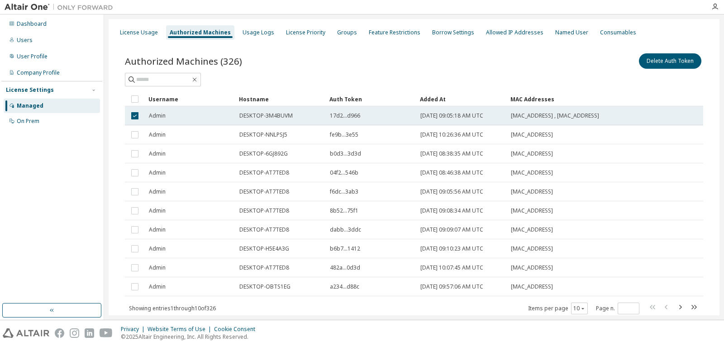
click at [483, 119] on span "[DATE] 09:05:18 AM UTC" at bounding box center [452, 115] width 63 height 7
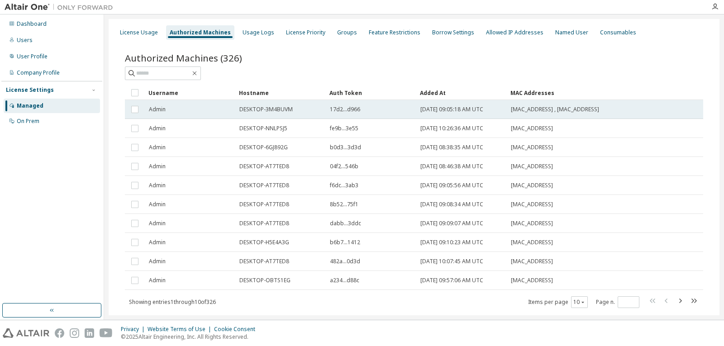
click at [159, 113] on span "Admin" at bounding box center [157, 109] width 17 height 7
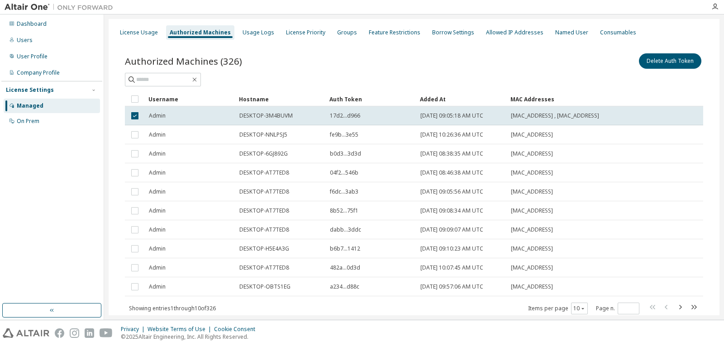
drag, startPoint x: 158, startPoint y: 116, endPoint x: 315, endPoint y: 71, distance: 162.9
click at [315, 71] on div "Authorized Machines (326) Delete Auth Token" at bounding box center [414, 69] width 578 height 35
click at [670, 62] on button "Delete Auth Token" at bounding box center [670, 60] width 62 height 15
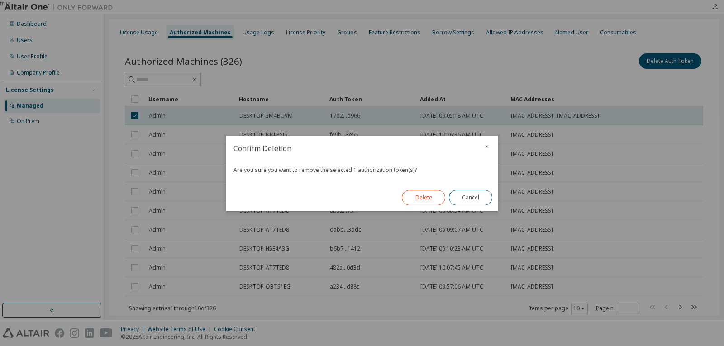
click at [423, 198] on button "Delete" at bounding box center [423, 197] width 43 height 15
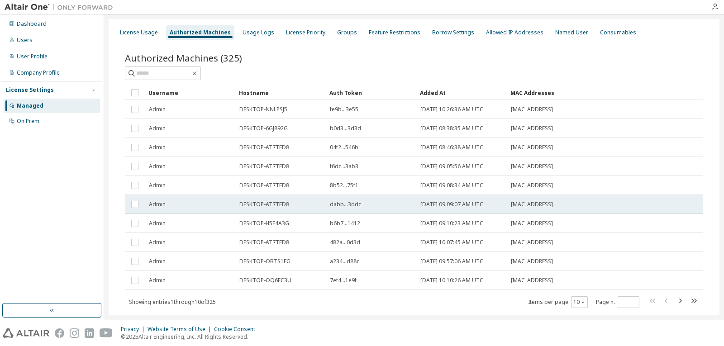
click at [272, 211] on td "DESKTOP-AT7TED8" at bounding box center [280, 204] width 91 height 19
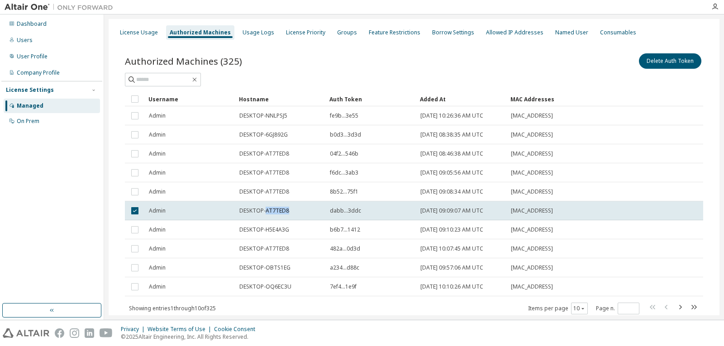
click at [272, 211] on span "DESKTOP-AT7TED8" at bounding box center [264, 210] width 50 height 7
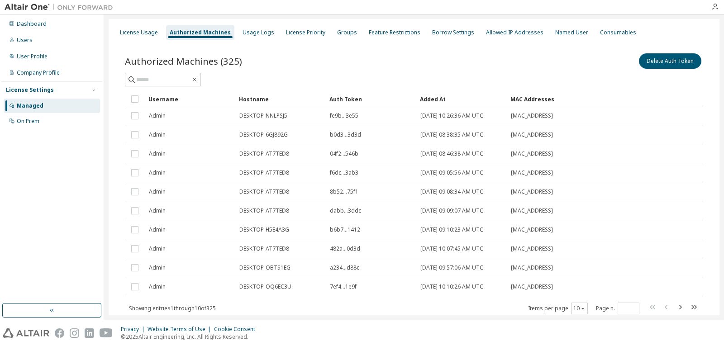
click at [272, 211] on span "DESKTOP-AT7TED8" at bounding box center [264, 210] width 50 height 7
click at [28, 39] on div "Users" at bounding box center [25, 40] width 16 height 7
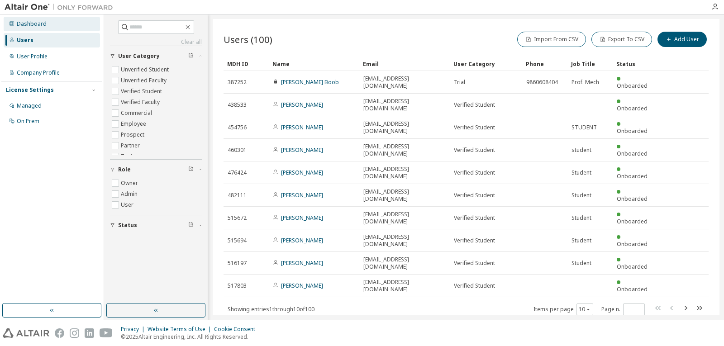
click at [32, 22] on div "Dashboard" at bounding box center [32, 23] width 30 height 7
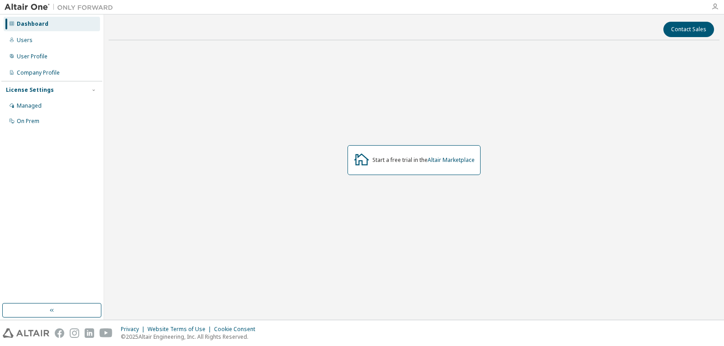
click at [712, 9] on icon "button" at bounding box center [715, 6] width 7 height 7
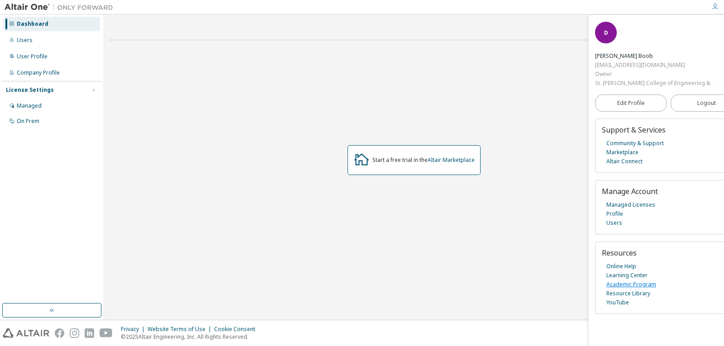
click at [639, 285] on link "Academic Program" at bounding box center [632, 284] width 50 height 9
click at [632, 103] on span "Edit Profile" at bounding box center [631, 103] width 28 height 7
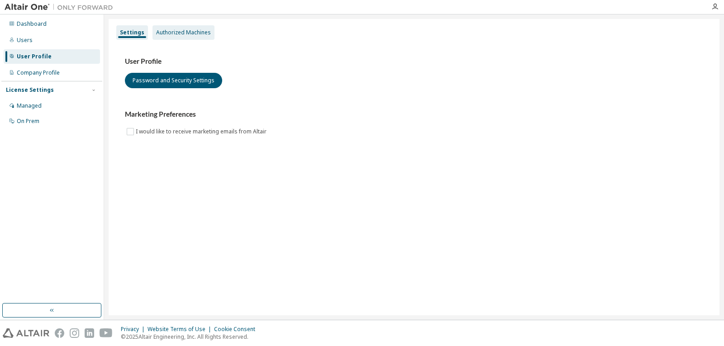
click at [188, 28] on div "Authorized Machines" at bounding box center [184, 32] width 62 height 14
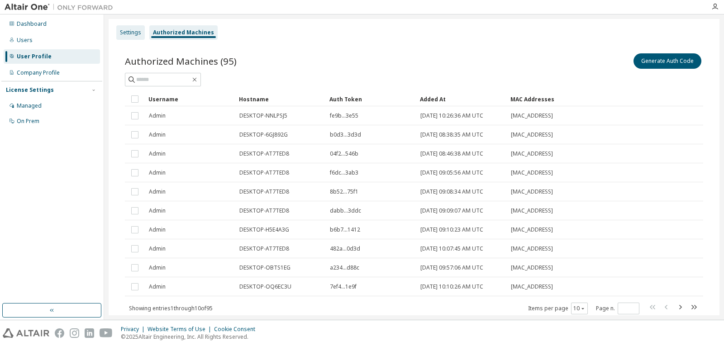
click at [131, 29] on div "Settings" at bounding box center [130, 32] width 21 height 7
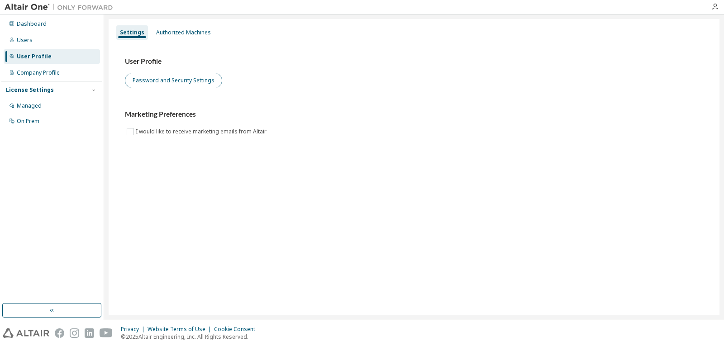
click at [179, 84] on button "Password and Security Settings" at bounding box center [173, 80] width 97 height 15
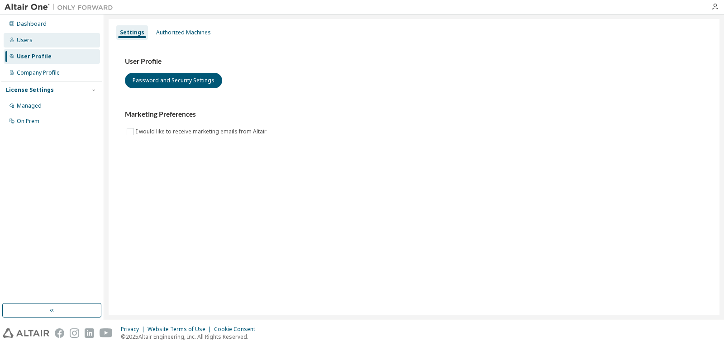
click at [21, 39] on div "Users" at bounding box center [25, 40] width 16 height 7
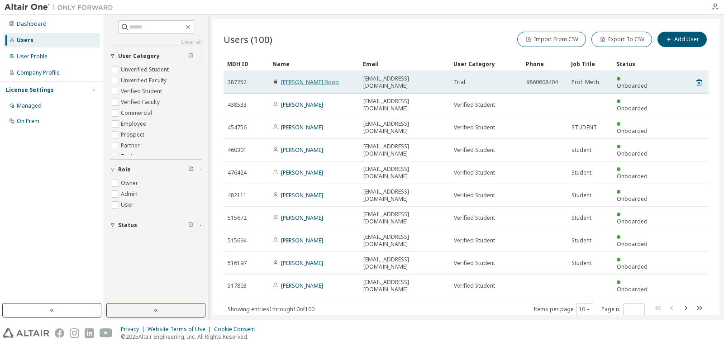
click at [307, 80] on link "Dr. Ghanshyam Boob" at bounding box center [310, 82] width 58 height 8
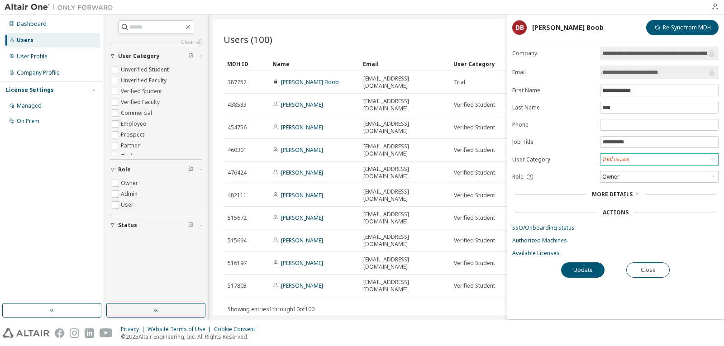
click at [650, 158] on div "Trial (Invalid)" at bounding box center [660, 159] width 118 height 11
click at [648, 177] on div "Owner" at bounding box center [660, 177] width 118 height 11
click at [651, 155] on div "Trial (Invalid)" at bounding box center [660, 159] width 118 height 11
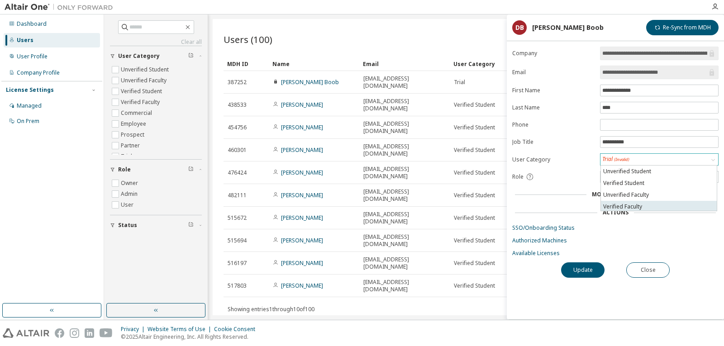
click at [637, 205] on li "Verified Faculty" at bounding box center [659, 207] width 116 height 12
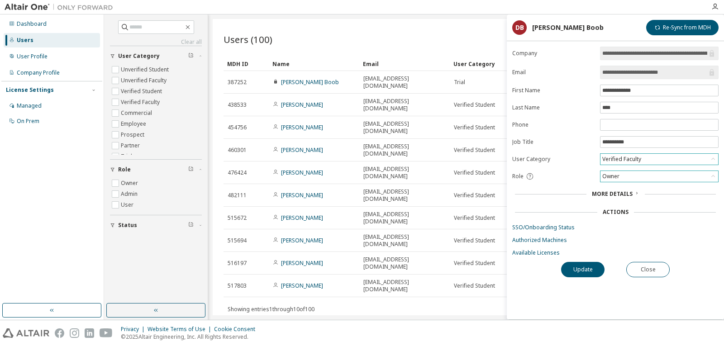
click at [638, 175] on div "Owner" at bounding box center [660, 176] width 118 height 11
click at [625, 182] on li "Admin" at bounding box center [659, 188] width 116 height 12
click at [584, 267] on button "Update" at bounding box center [582, 269] width 43 height 15
click at [705, 313] on icon "button" at bounding box center [704, 313] width 5 height 5
click at [681, 23] on button "Re-Sync from MDH" at bounding box center [682, 27] width 72 height 15
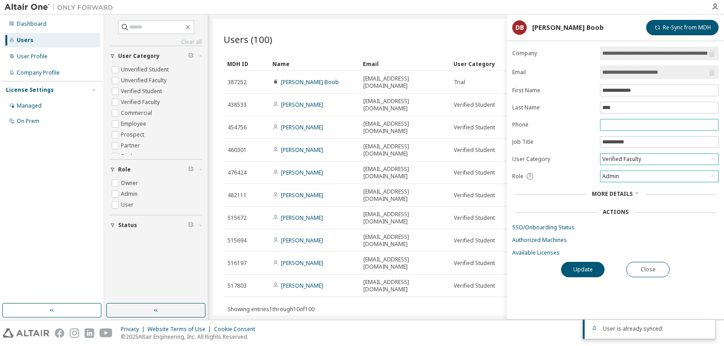
click at [629, 129] on span at bounding box center [659, 125] width 119 height 12
click at [626, 125] on input "text" at bounding box center [659, 124] width 114 height 7
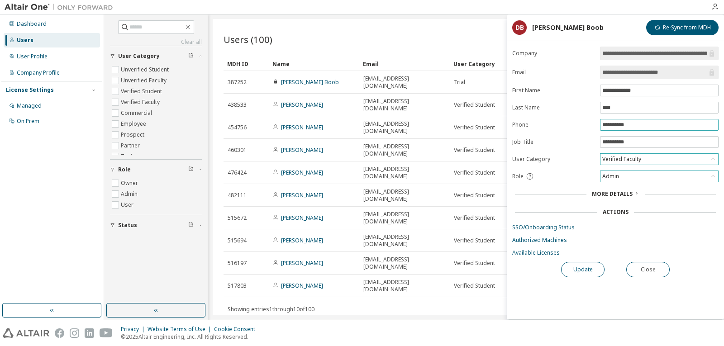
type input "**********"
click at [585, 269] on button "Update" at bounding box center [582, 269] width 43 height 15
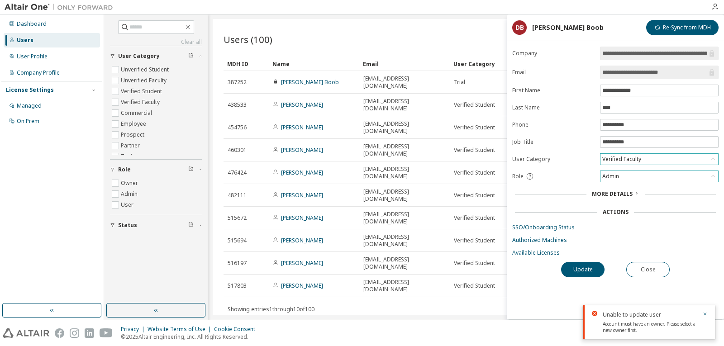
click at [703, 307] on div "Unable to update user Account must have an owner. Please select a new owner fir…" at bounding box center [649, 322] width 132 height 33
click at [539, 242] on link "Authorized Machines" at bounding box center [615, 240] width 206 height 7
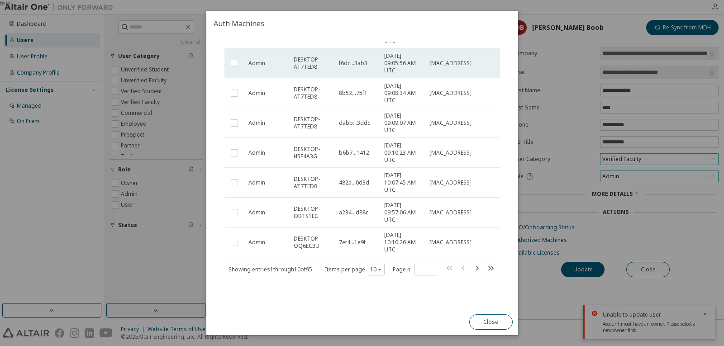
scroll to position [144, 0]
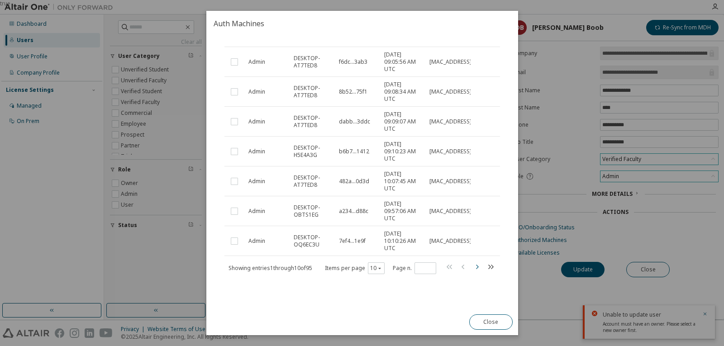
click at [474, 266] on icon "button" at bounding box center [476, 267] width 11 height 11
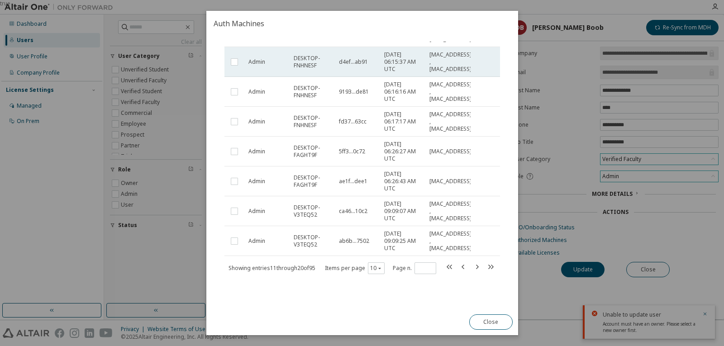
scroll to position [159, 0]
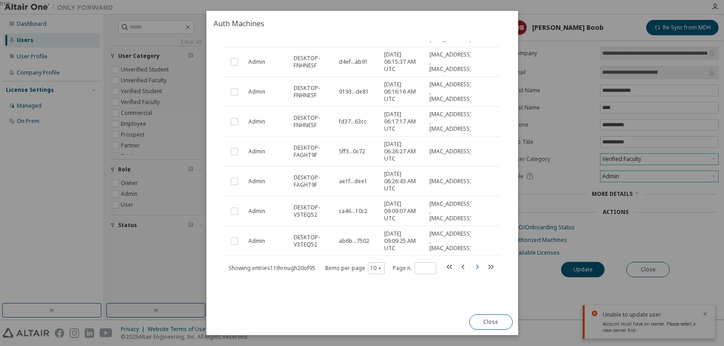
click at [471, 268] on icon "button" at bounding box center [476, 267] width 11 height 11
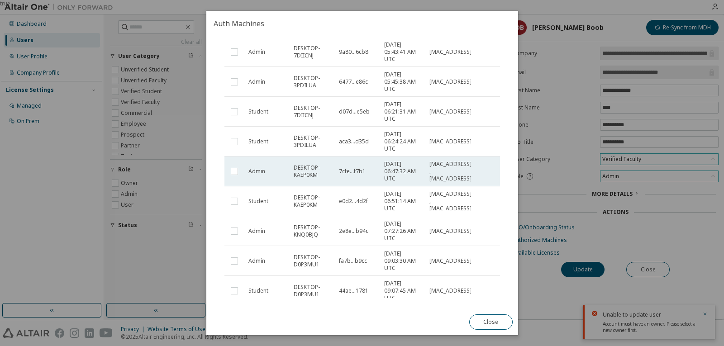
scroll to position [144, 0]
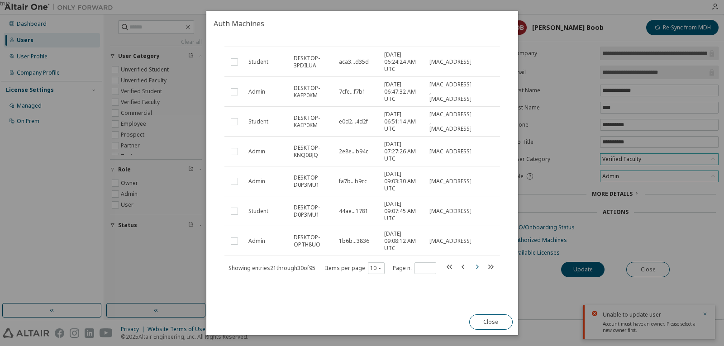
click at [471, 268] on icon "button" at bounding box center [476, 267] width 11 height 11
type input "*"
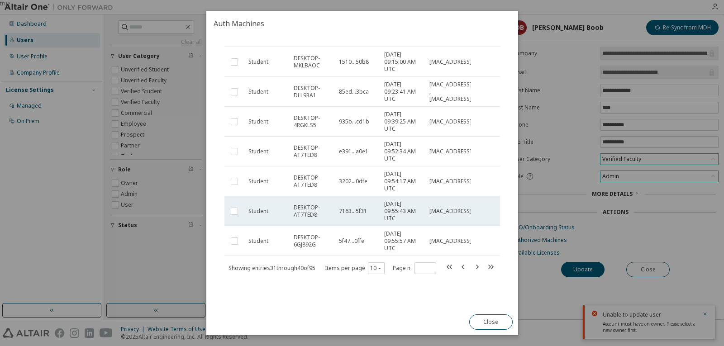
click at [264, 215] on span "Student" at bounding box center [258, 211] width 20 height 7
click at [268, 214] on span "Student" at bounding box center [258, 211] width 20 height 7
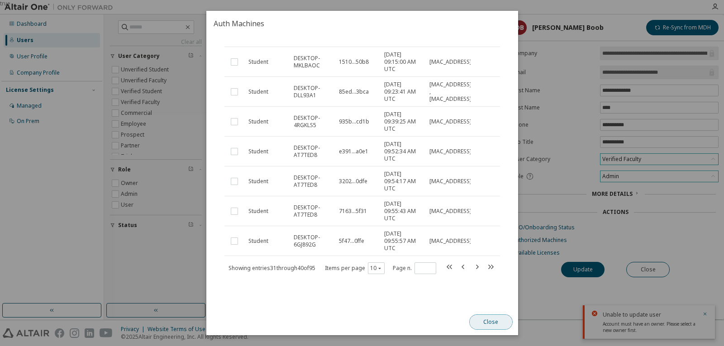
click at [488, 325] on button "Close" at bounding box center [490, 322] width 43 height 15
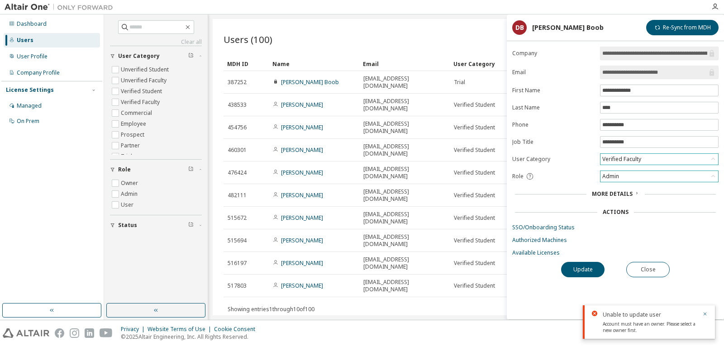
click at [374, 290] on div "Users (100) Import From CSV Export To CSV Add User Clear Load Save Save As Fiel…" at bounding box center [466, 167] width 507 height 296
click at [454, 35] on div "Users (100) Import From CSV Export To CSV Add User" at bounding box center [466, 39] width 485 height 19
click at [657, 266] on button "Close" at bounding box center [647, 269] width 43 height 15
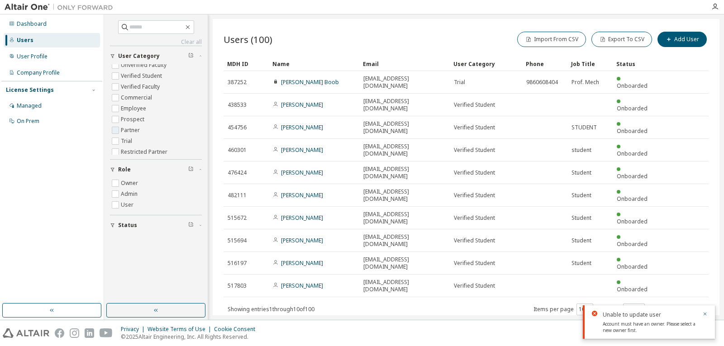
scroll to position [29, 0]
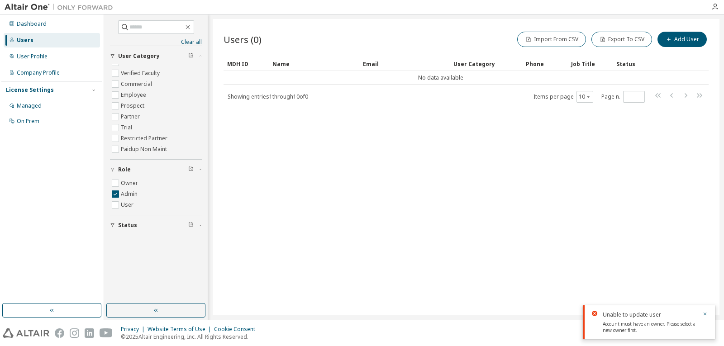
click at [282, 99] on span "Showing entries 1 through 10 of 0" at bounding box center [268, 97] width 81 height 8
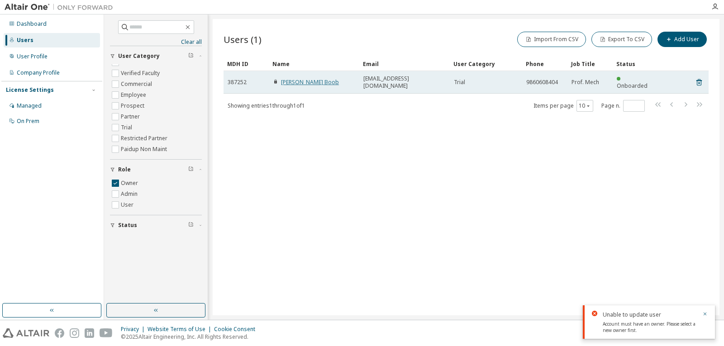
click at [296, 80] on link "Dr. Ghanshyam Boob" at bounding box center [310, 82] width 58 height 8
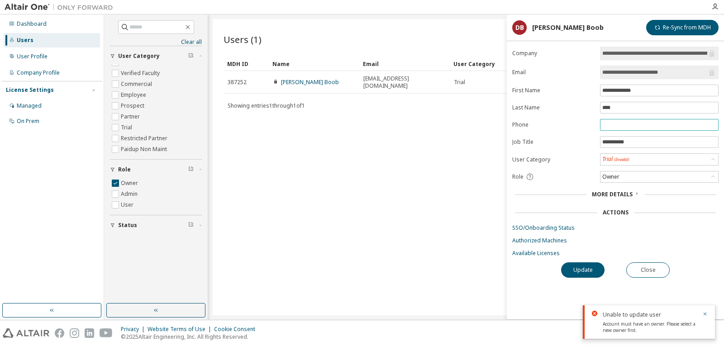
click at [653, 128] on input "text" at bounding box center [659, 124] width 114 height 7
type input "**********"
click at [643, 158] on div "Trial (Invalid)" at bounding box center [660, 159] width 118 height 11
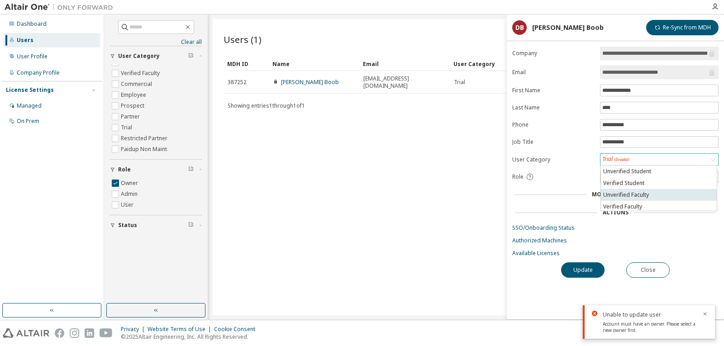
click at [637, 196] on li "Unverified Faculty" at bounding box center [659, 195] width 116 height 12
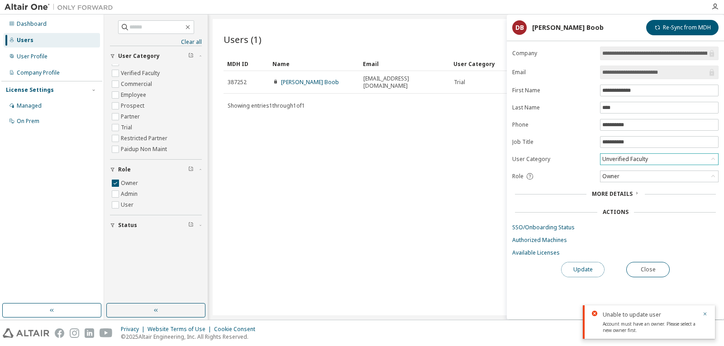
click at [582, 271] on button "Update" at bounding box center [582, 269] width 43 height 15
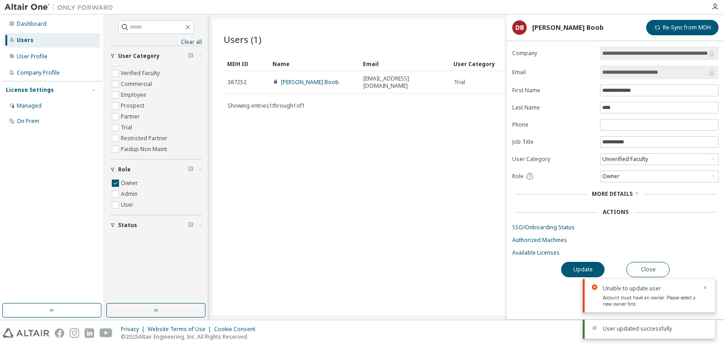
click at [706, 288] on icon "button" at bounding box center [704, 287] width 5 height 5
click at [635, 268] on button "Close" at bounding box center [647, 269] width 43 height 15
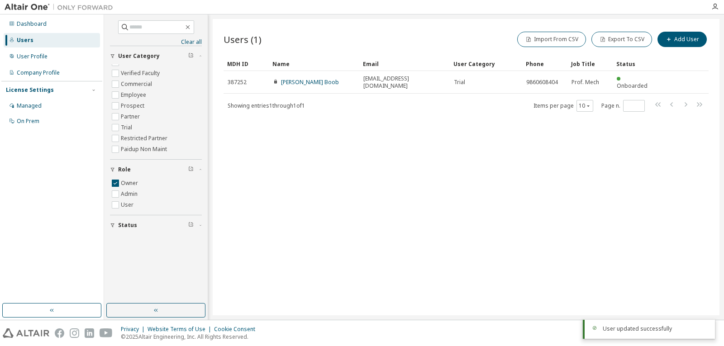
click at [474, 196] on div "Users (1) Import From CSV Export To CSV Add User Clear Load Save Save As Field …" at bounding box center [466, 167] width 507 height 296
click at [678, 43] on button "Add User" at bounding box center [682, 39] width 49 height 15
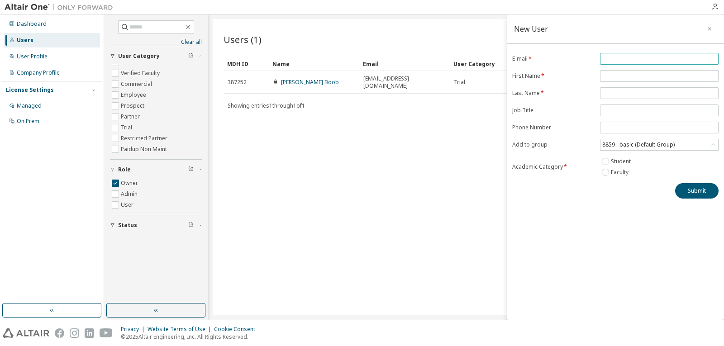
click at [622, 60] on input "email" at bounding box center [659, 58] width 114 height 7
click at [643, 145] on form "E-mail * First Name * Last Name * Job Title Phone Number Add to group 8859 - ba…" at bounding box center [615, 115] width 206 height 125
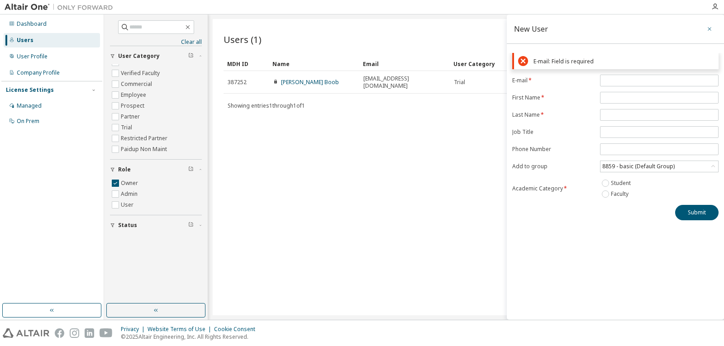
click at [709, 29] on icon "button" at bounding box center [710, 29] width 4 height 4
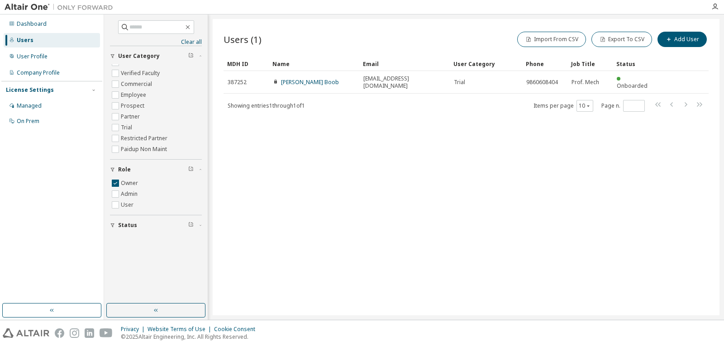
click at [128, 225] on span "Status" at bounding box center [127, 225] width 19 height 7
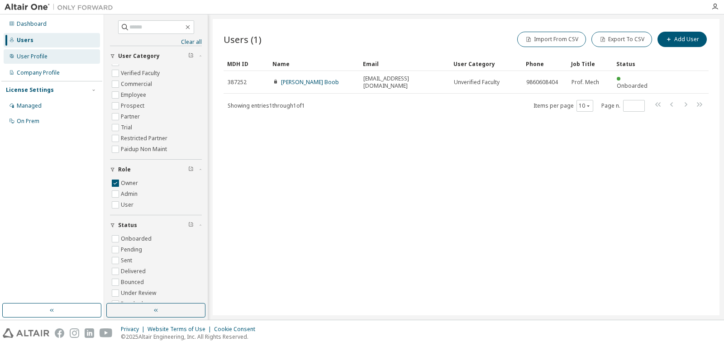
click at [38, 59] on div "User Profile" at bounding box center [32, 56] width 31 height 7
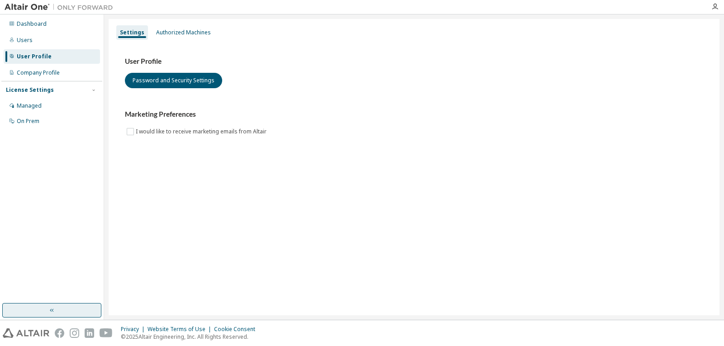
click at [55, 311] on icon "button" at bounding box center [51, 310] width 7 height 7
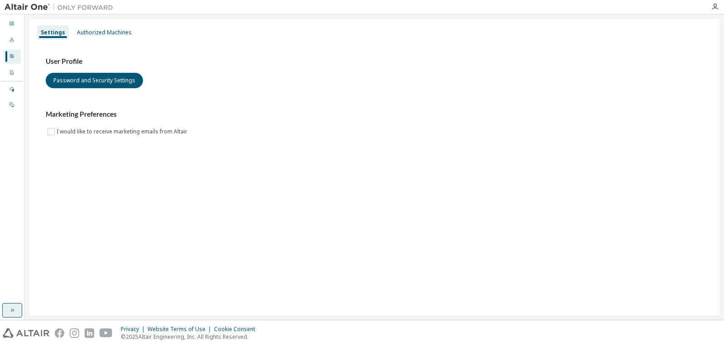
click at [11, 310] on icon "button" at bounding box center [12, 310] width 7 height 7
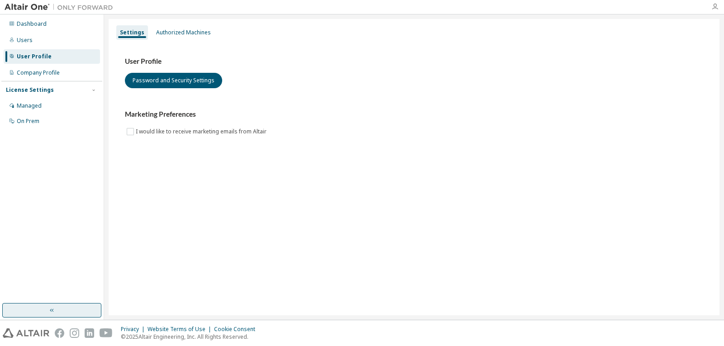
click at [713, 9] on icon "button" at bounding box center [715, 6] width 7 height 7
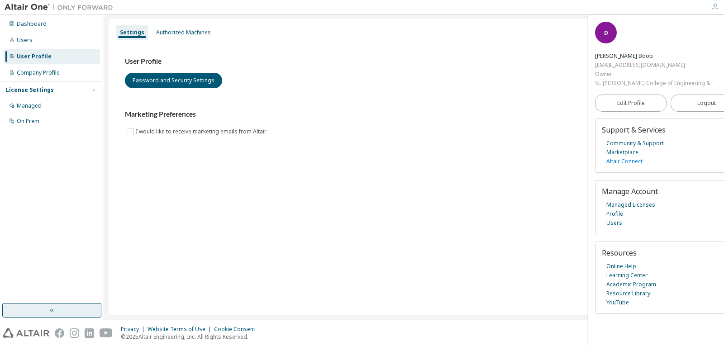
click at [627, 166] on link "Altair Connect" at bounding box center [625, 161] width 36 height 9
click at [190, 34] on div "Authorized Machines" at bounding box center [183, 32] width 55 height 7
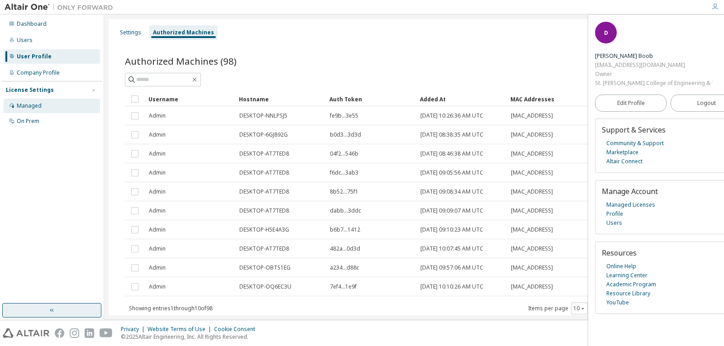
click at [23, 104] on div "Managed" at bounding box center [29, 105] width 25 height 7
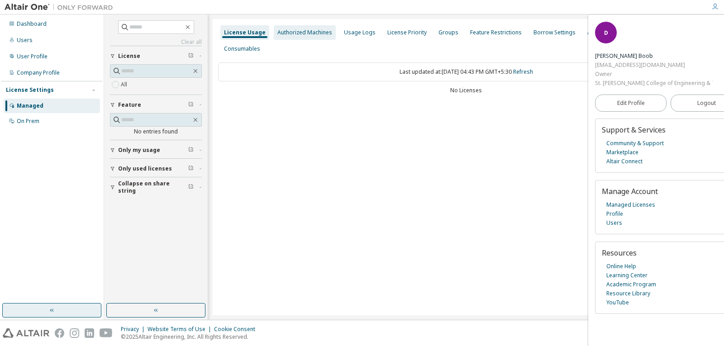
click at [316, 30] on div "Authorized Machines" at bounding box center [304, 32] width 55 height 7
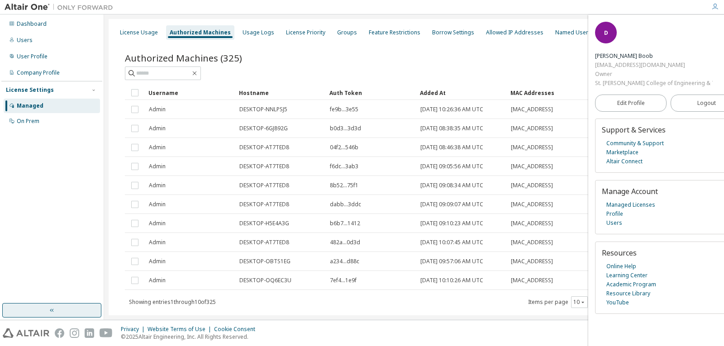
click at [717, 8] on icon "button" at bounding box center [715, 6] width 7 height 7
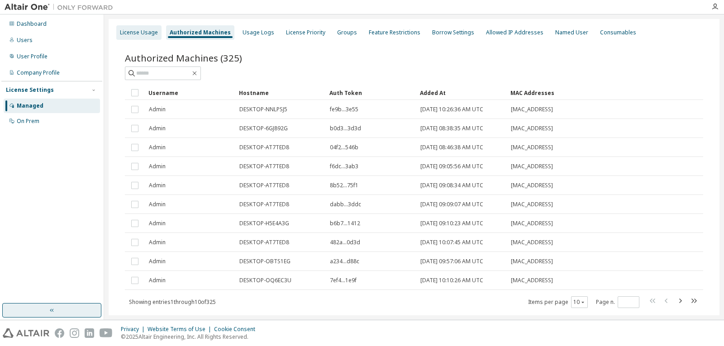
click at [142, 32] on div "License Usage" at bounding box center [139, 32] width 38 height 7
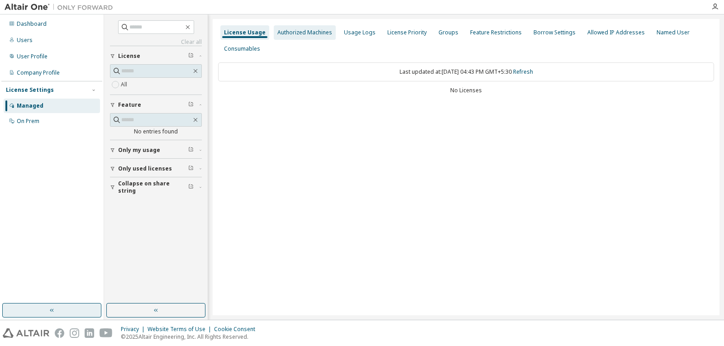
click at [311, 33] on div "Authorized Machines" at bounding box center [304, 32] width 55 height 7
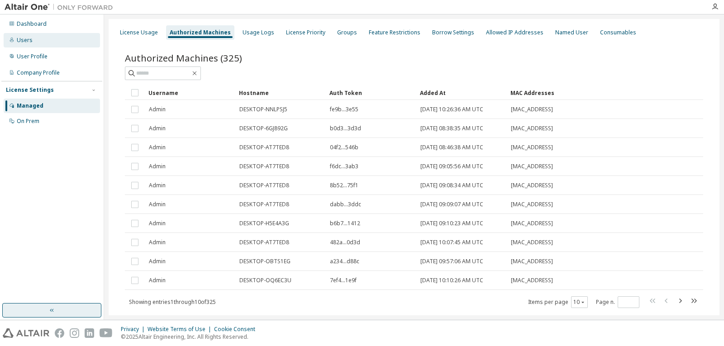
click at [31, 43] on div "Users" at bounding box center [52, 40] width 96 height 14
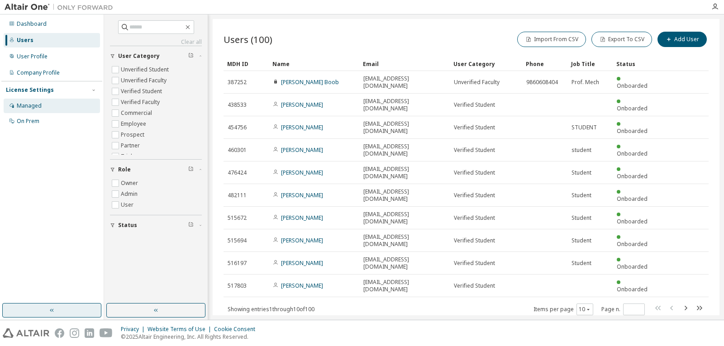
click at [25, 110] on div "Managed" at bounding box center [52, 106] width 96 height 14
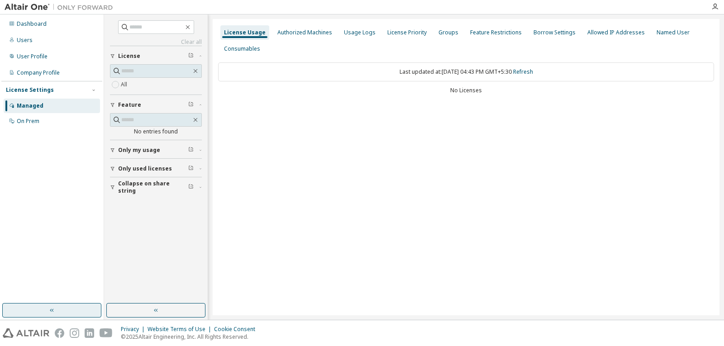
click at [543, 71] on div "Last updated at: Sat 2025-10-04 04:43 PM GMT+5:30 Refresh" at bounding box center [466, 71] width 496 height 19
click at [533, 72] on link "Refresh" at bounding box center [523, 72] width 20 height 8
click at [150, 152] on span "Only my usage" at bounding box center [139, 150] width 42 height 7
click at [37, 120] on div "On Prem" at bounding box center [28, 121] width 23 height 7
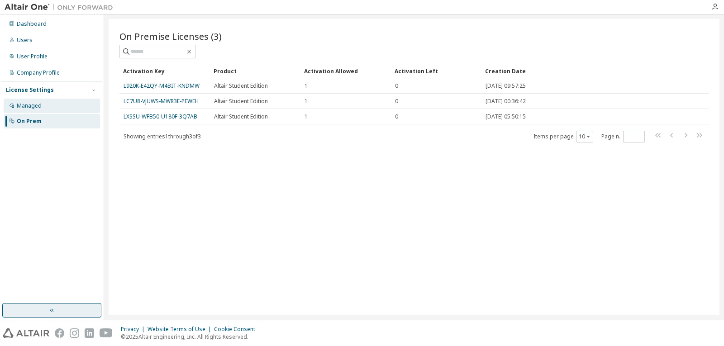
click at [36, 105] on div "Managed" at bounding box center [29, 105] width 25 height 7
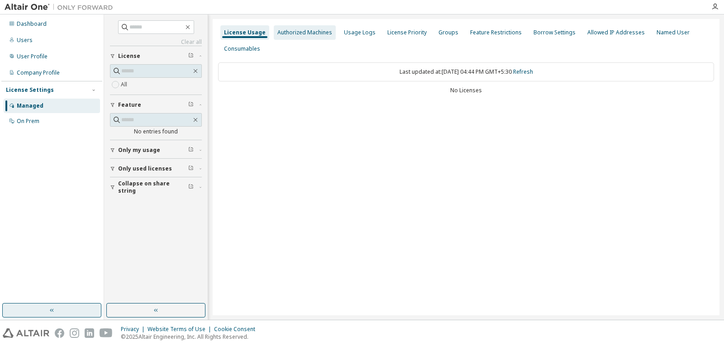
click at [314, 34] on div "Authorized Machines" at bounding box center [304, 32] width 55 height 7
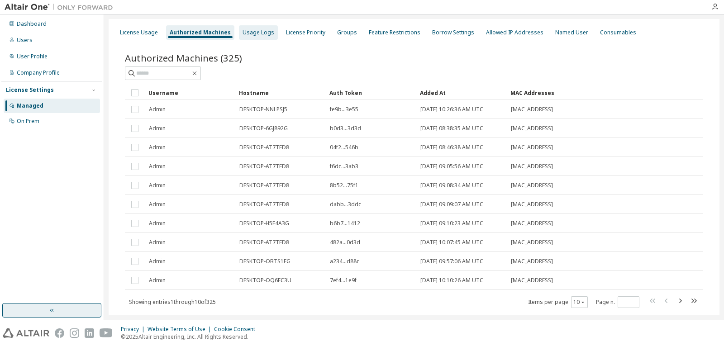
click at [260, 35] on div "Usage Logs" at bounding box center [259, 32] width 32 height 7
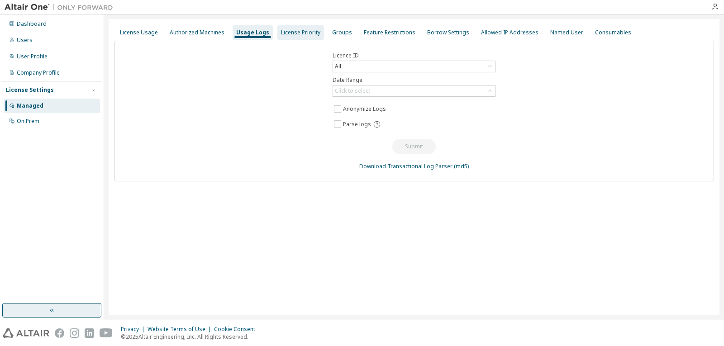
click at [299, 33] on div "License Priority" at bounding box center [300, 32] width 39 height 7
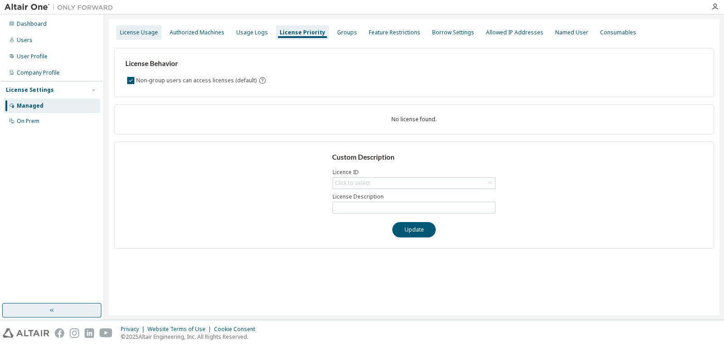
click at [129, 35] on div "License Usage" at bounding box center [139, 32] width 38 height 7
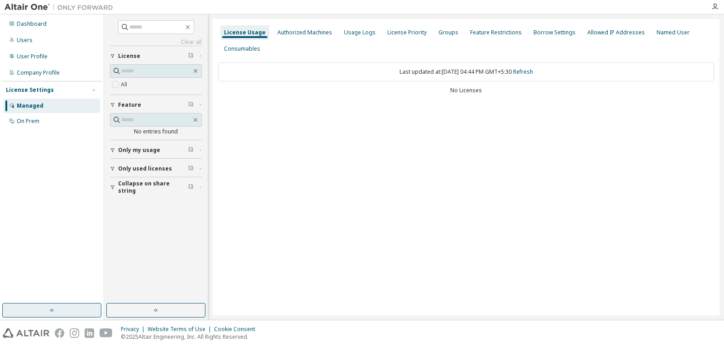
click at [128, 55] on span "License" at bounding box center [129, 56] width 22 height 7
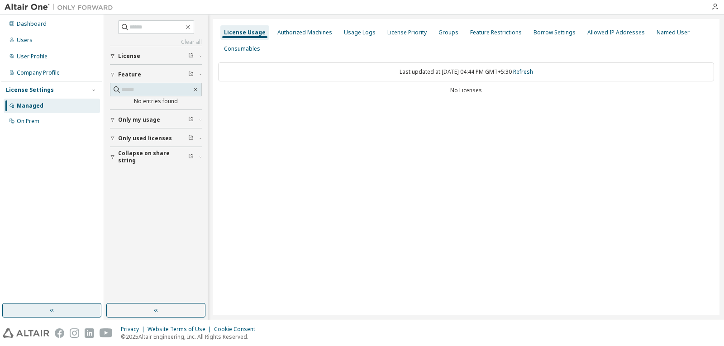
click at [139, 119] on span "Only my usage" at bounding box center [139, 119] width 42 height 7
click at [33, 25] on div "Dashboard" at bounding box center [32, 23] width 30 height 7
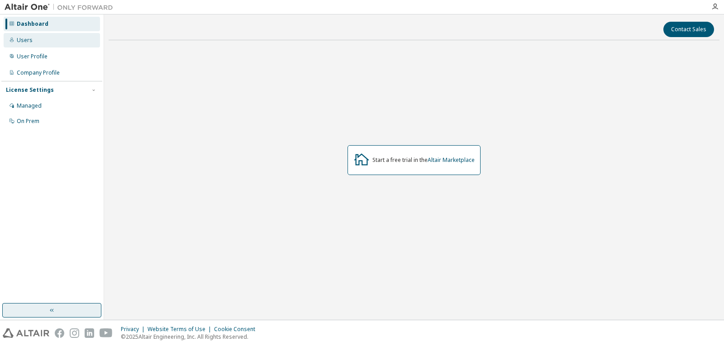
click at [26, 42] on div "Users" at bounding box center [25, 40] width 16 height 7
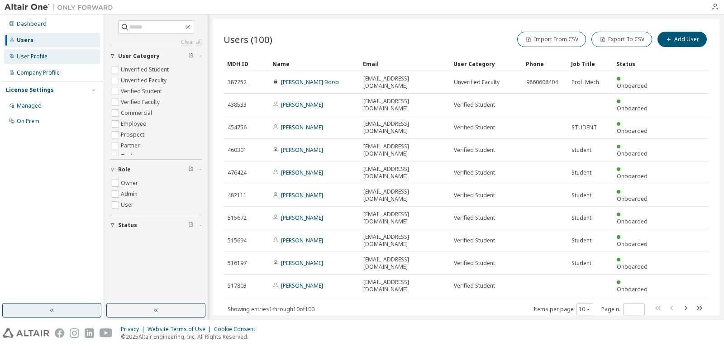
click at [35, 60] on div "User Profile" at bounding box center [52, 56] width 96 height 14
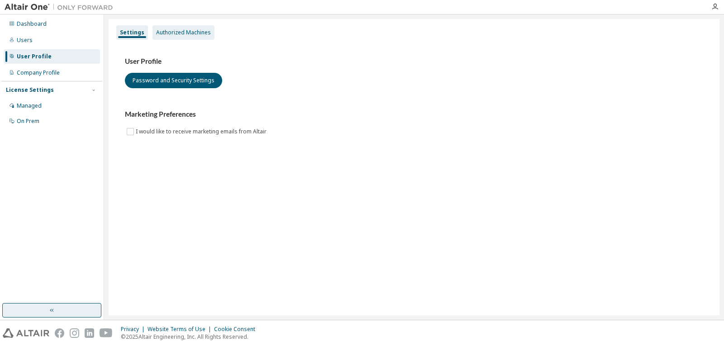
click at [193, 33] on div "Authorized Machines" at bounding box center [183, 32] width 55 height 7
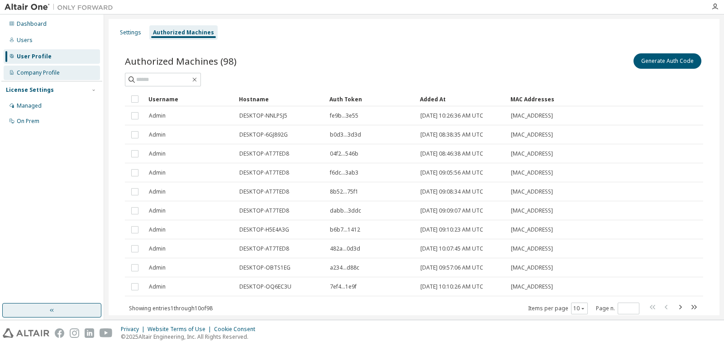
click at [35, 76] on div "Company Profile" at bounding box center [52, 73] width 96 height 14
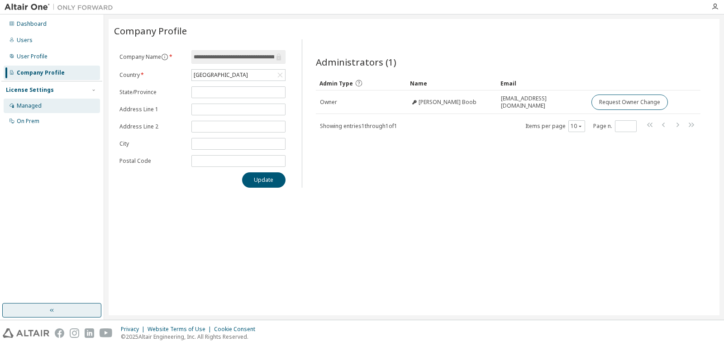
click at [33, 110] on div "Managed" at bounding box center [52, 106] width 96 height 14
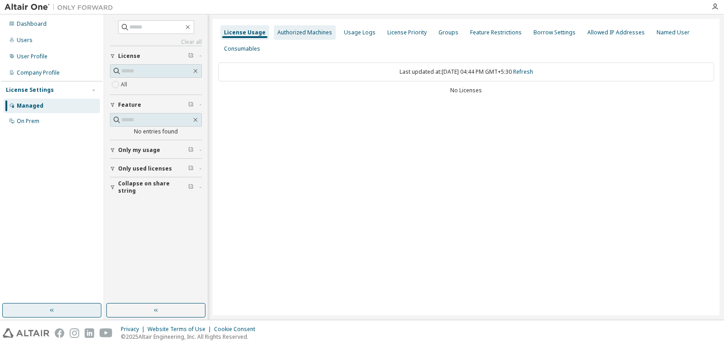
click at [306, 38] on div "Authorized Machines" at bounding box center [305, 32] width 62 height 14
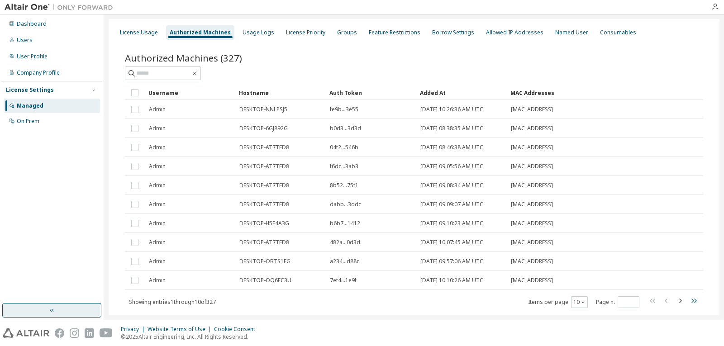
click at [692, 297] on icon "button" at bounding box center [693, 301] width 11 height 11
type input "**"
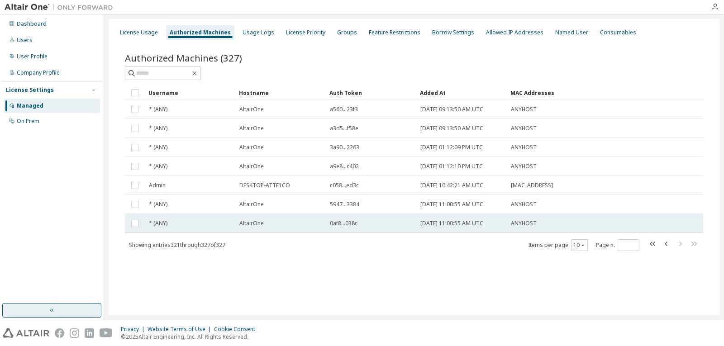
click at [339, 225] on span "0af8...038c" at bounding box center [344, 223] width 28 height 7
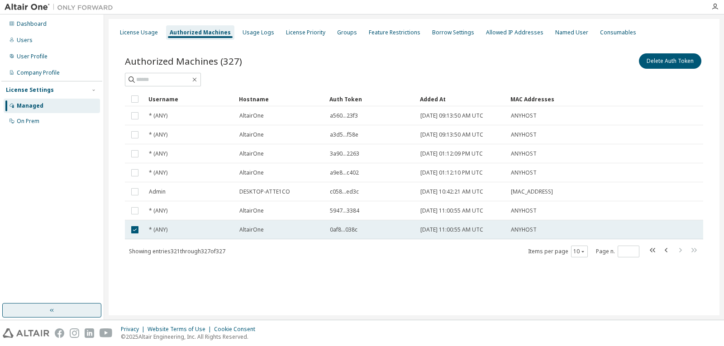
click at [354, 230] on span "0af8...038c" at bounding box center [344, 229] width 28 height 7
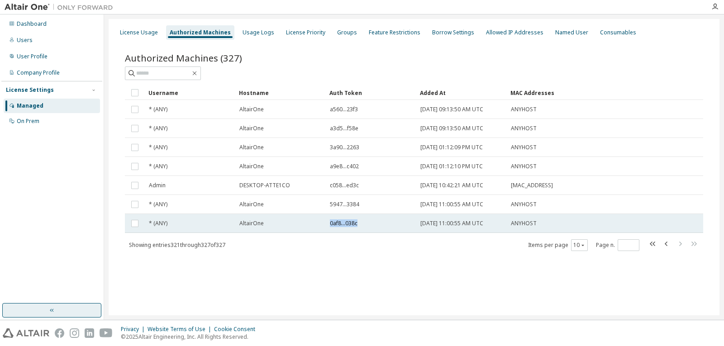
drag, startPoint x: 359, startPoint y: 224, endPoint x: 326, endPoint y: 225, distance: 33.5
click at [326, 225] on td "0af8...038c" at bounding box center [371, 223] width 91 height 19
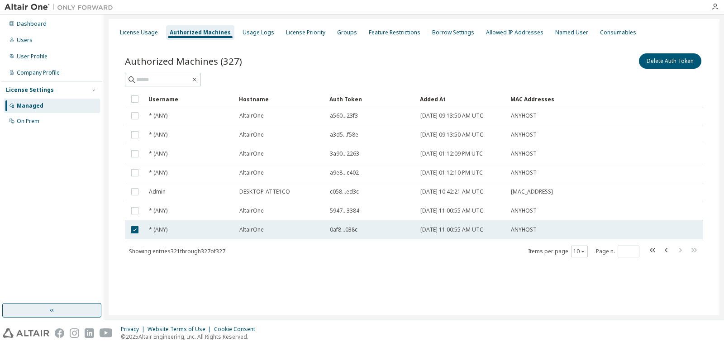
click at [129, 231] on td at bounding box center [135, 229] width 20 height 19
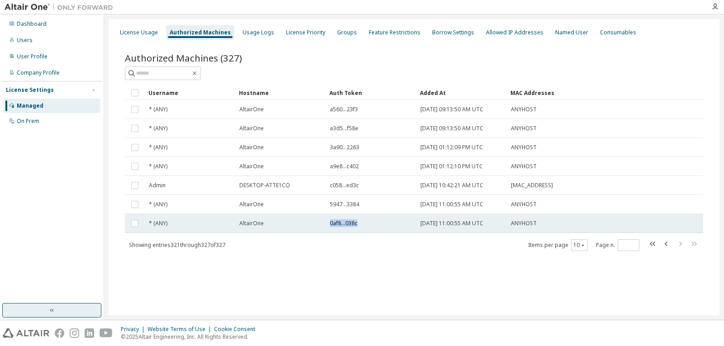
drag, startPoint x: 326, startPoint y: 225, endPoint x: 364, endPoint y: 224, distance: 38.0
click at [364, 224] on td "0af8...038c" at bounding box center [371, 223] width 91 height 19
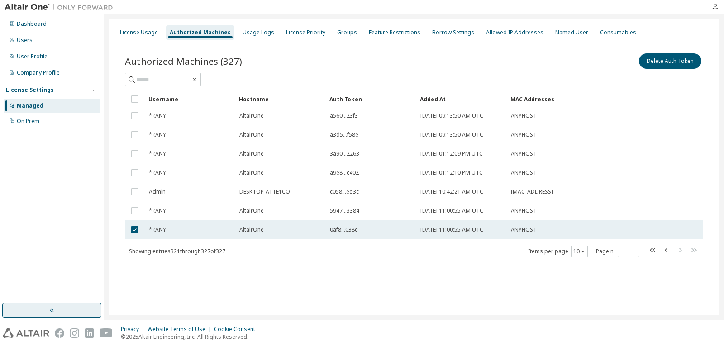
click at [359, 233] on div "0af8...038c" at bounding box center [371, 229] width 82 height 7
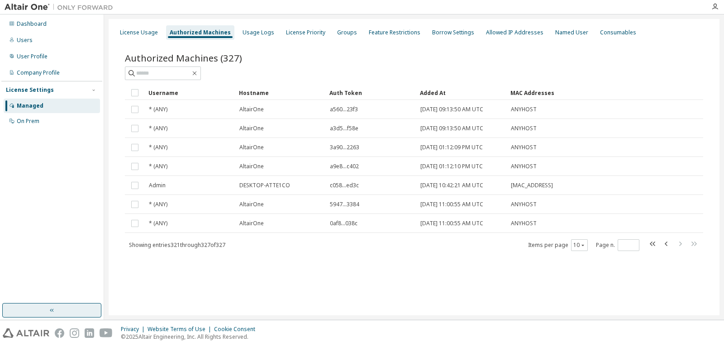
click at [44, 102] on div "Managed" at bounding box center [52, 106] width 96 height 14
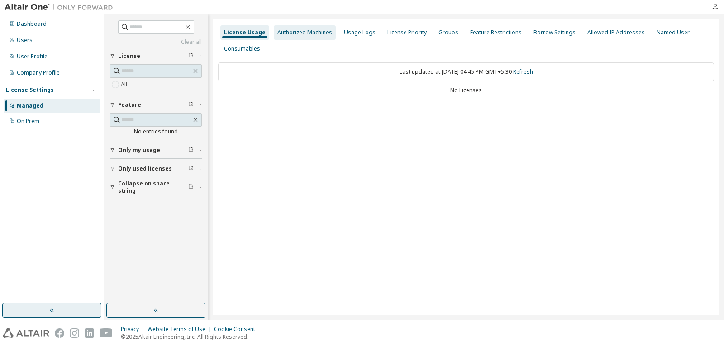
click at [300, 37] on div "Authorized Machines" at bounding box center [305, 32] width 62 height 14
